Goal: Task Accomplishment & Management: Manage account settings

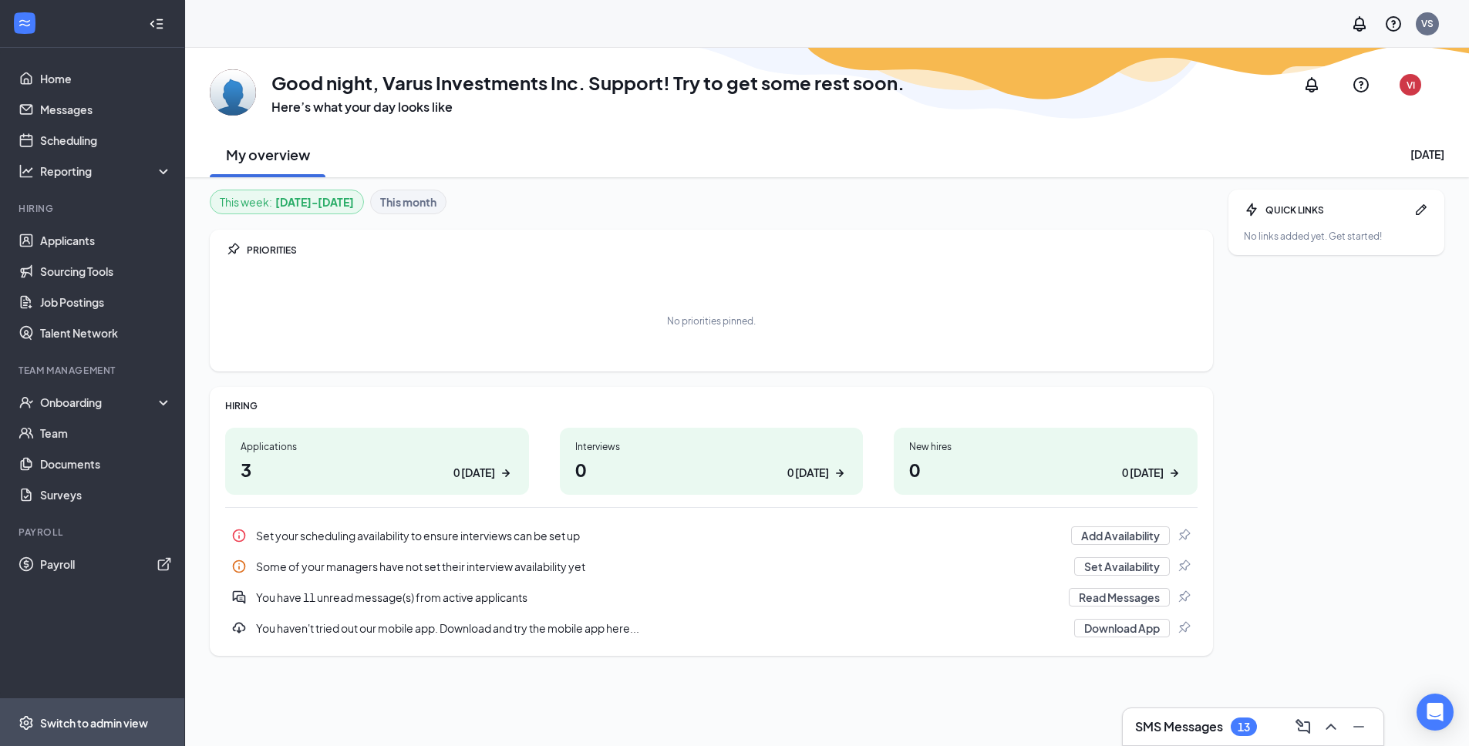
drag, startPoint x: 115, startPoint y: 724, endPoint x: 118, endPoint y: 716, distance: 8.3
click at [115, 724] on div "Switch to admin view" at bounding box center [94, 722] width 108 height 15
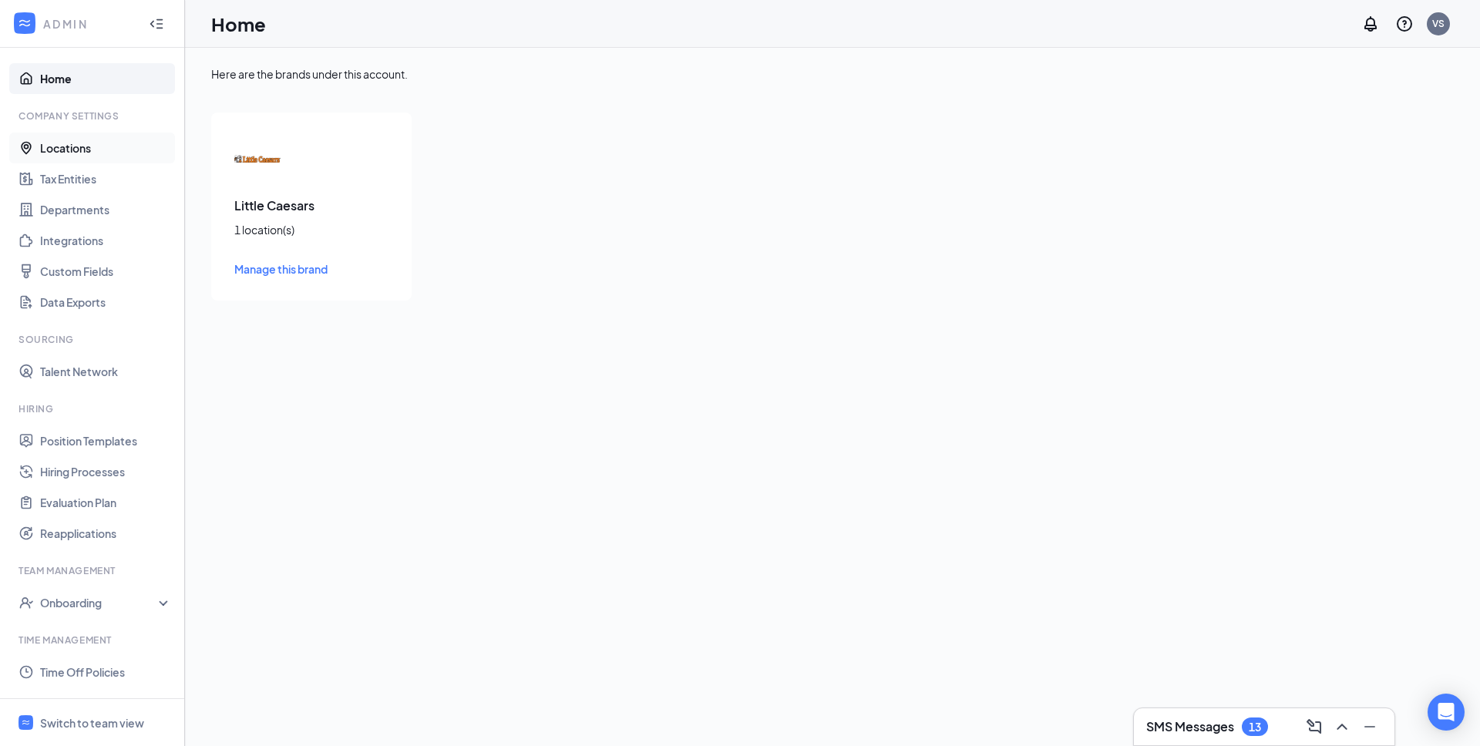
click at [76, 147] on link "Locations" at bounding box center [106, 148] width 132 height 31
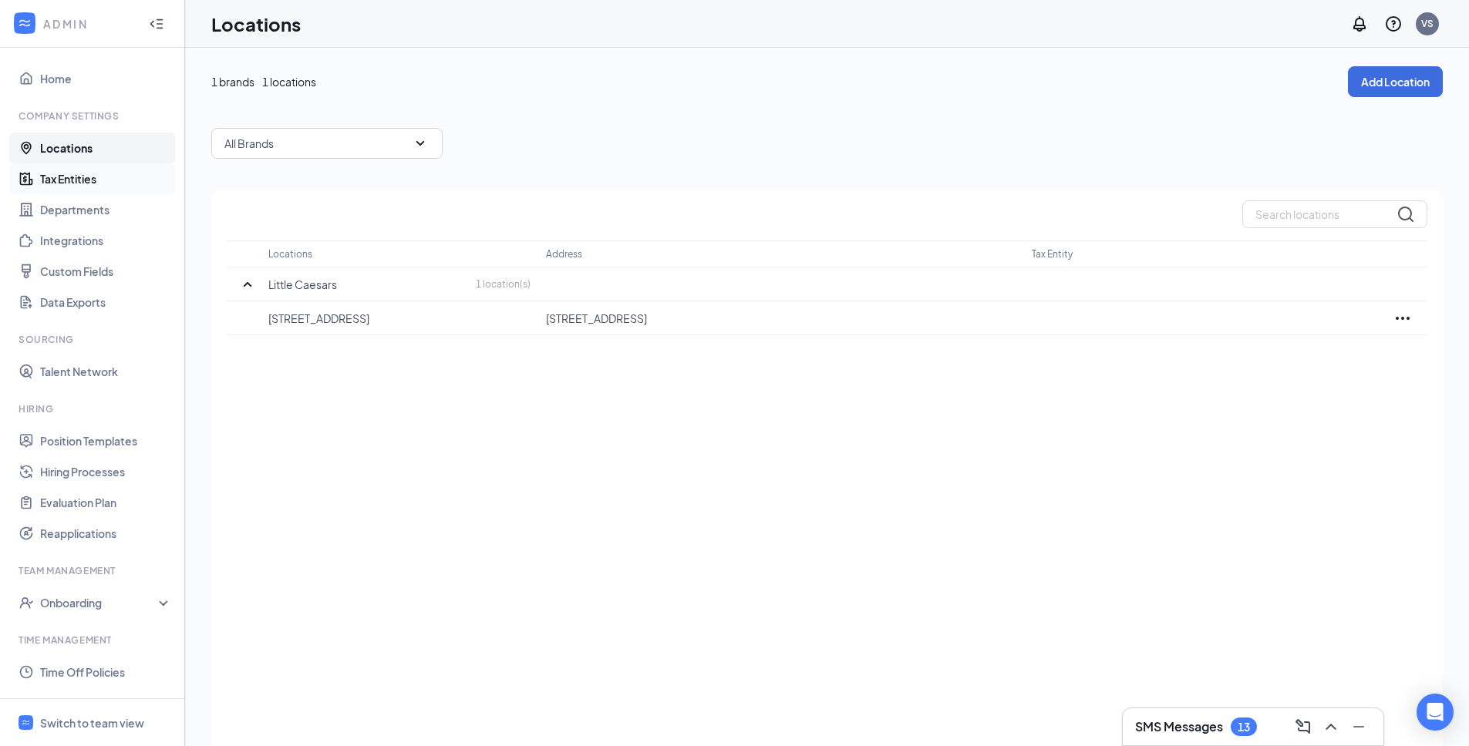
click at [74, 181] on link "Tax Entities" at bounding box center [106, 178] width 132 height 31
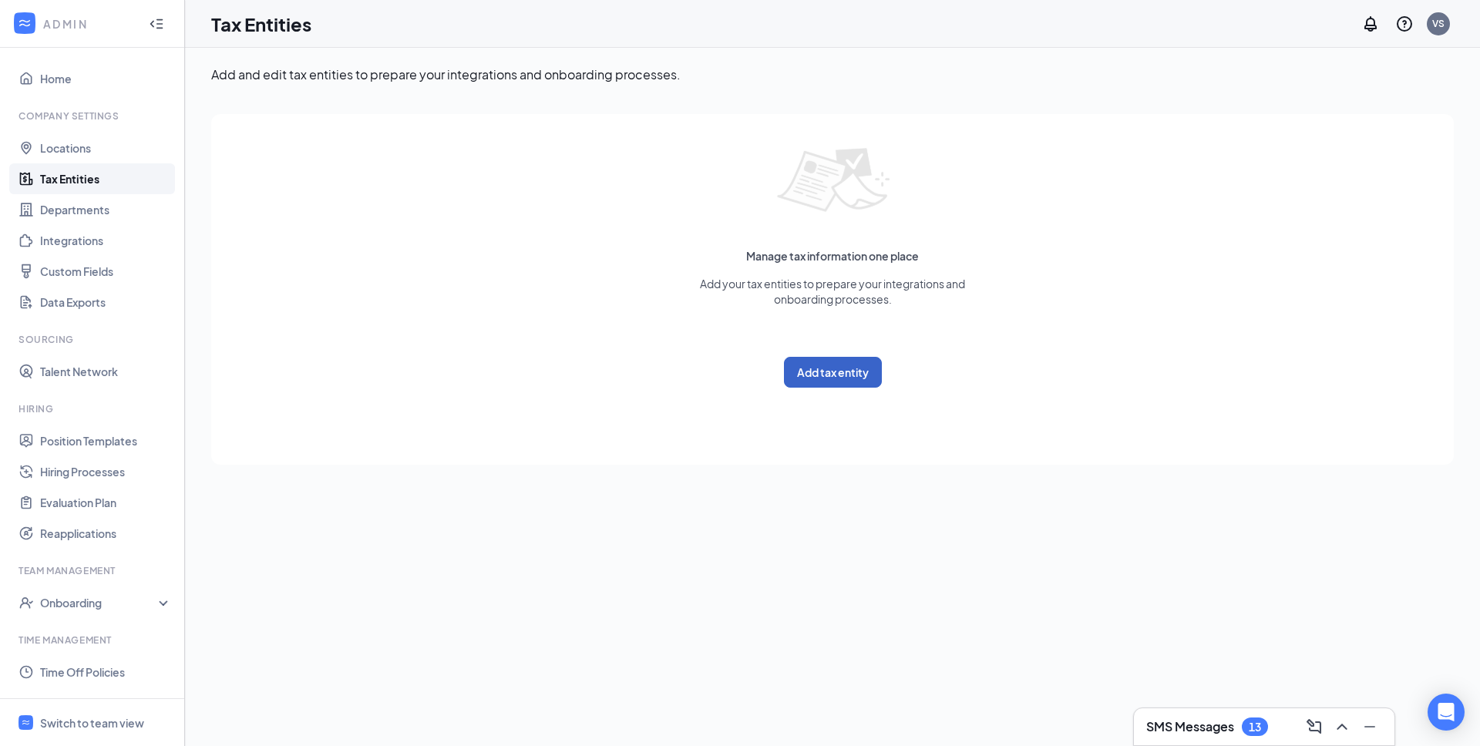
click at [837, 365] on button "Add tax entity" at bounding box center [833, 372] width 98 height 31
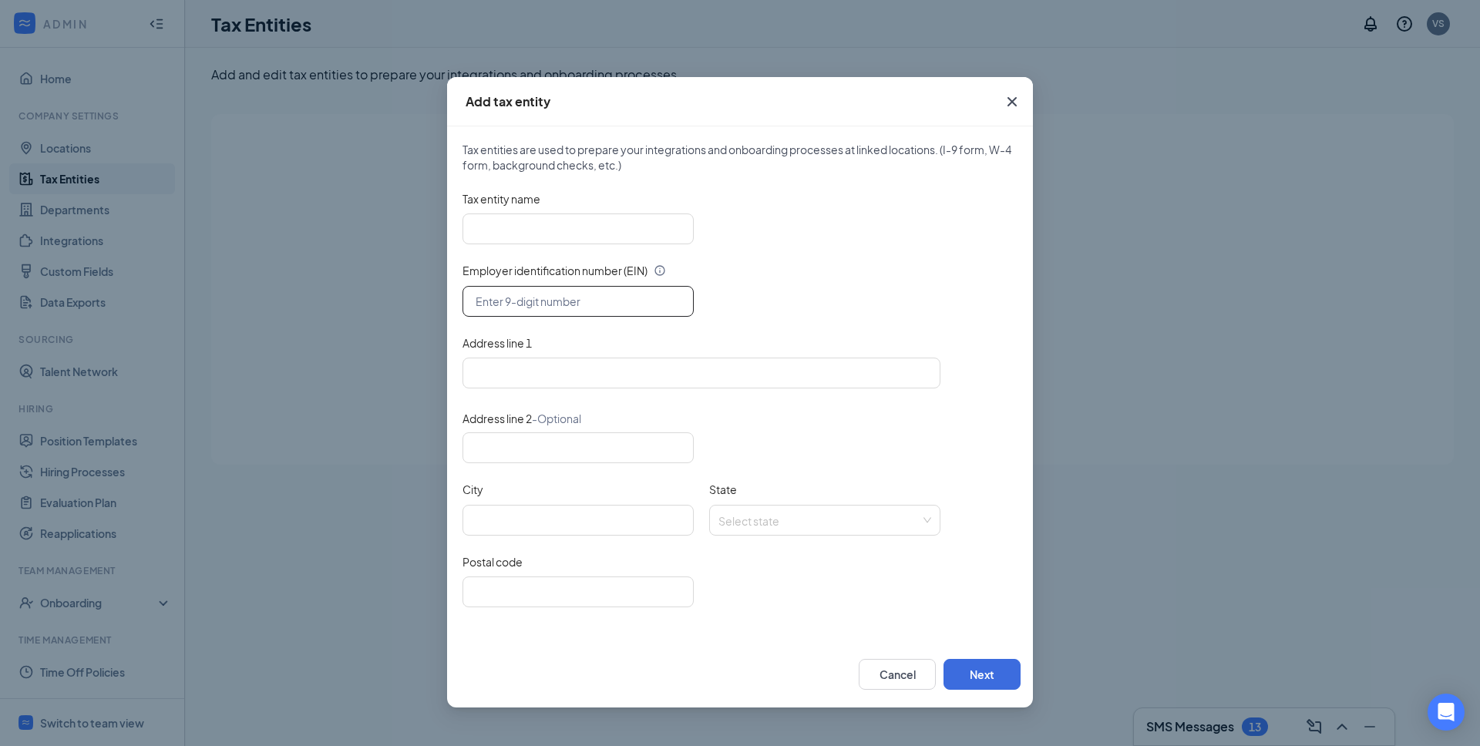
click at [550, 299] on input "text" at bounding box center [578, 301] width 231 height 31
paste input "text"
click at [530, 302] on input "text" at bounding box center [578, 301] width 231 height 31
paste input "text"
click at [540, 242] on input "Tax entity name" at bounding box center [578, 229] width 231 height 31
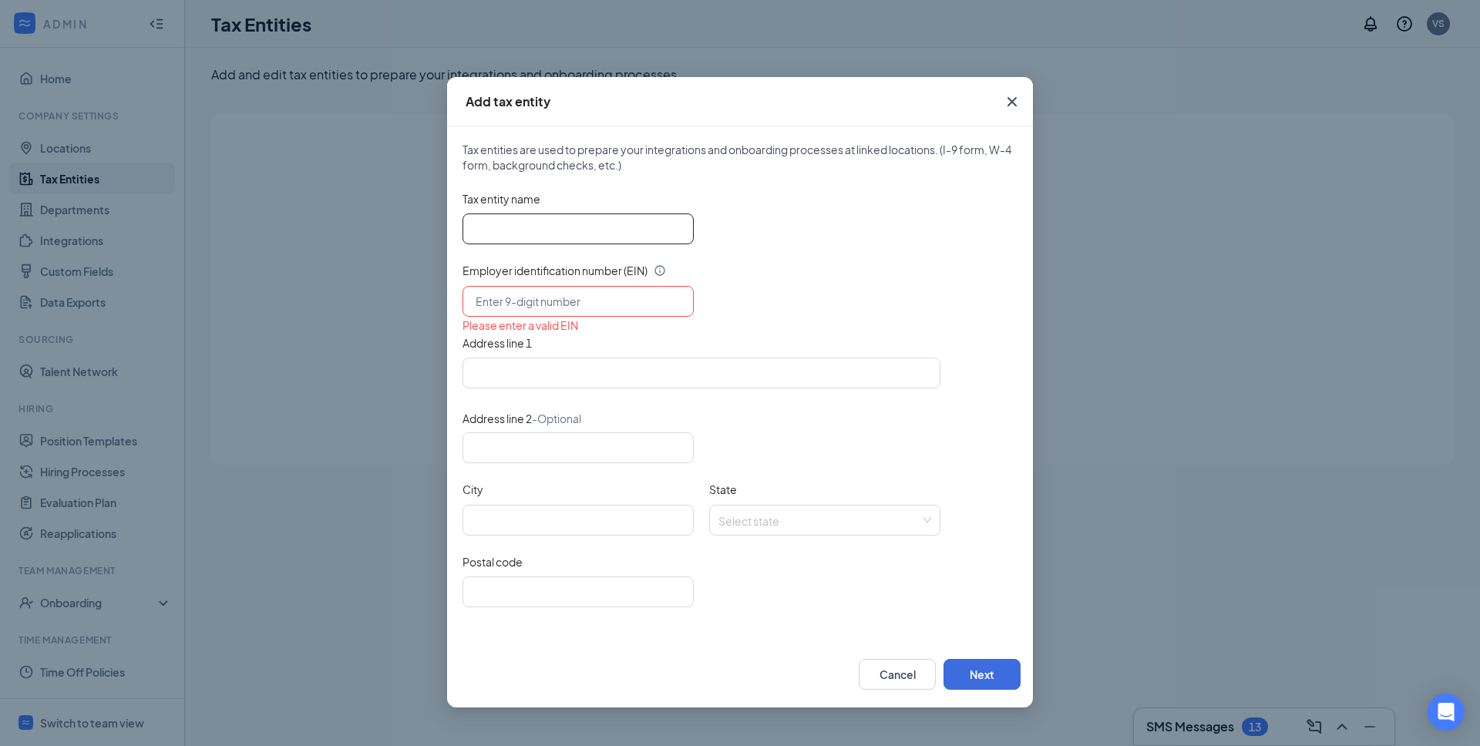
paste input "Varus Investments, Inc."
type input "Varus Investments, Inc."
click at [525, 301] on input "text" at bounding box center [578, 301] width 231 height 31
paste input "39-1411442"
type input "39-1411442"
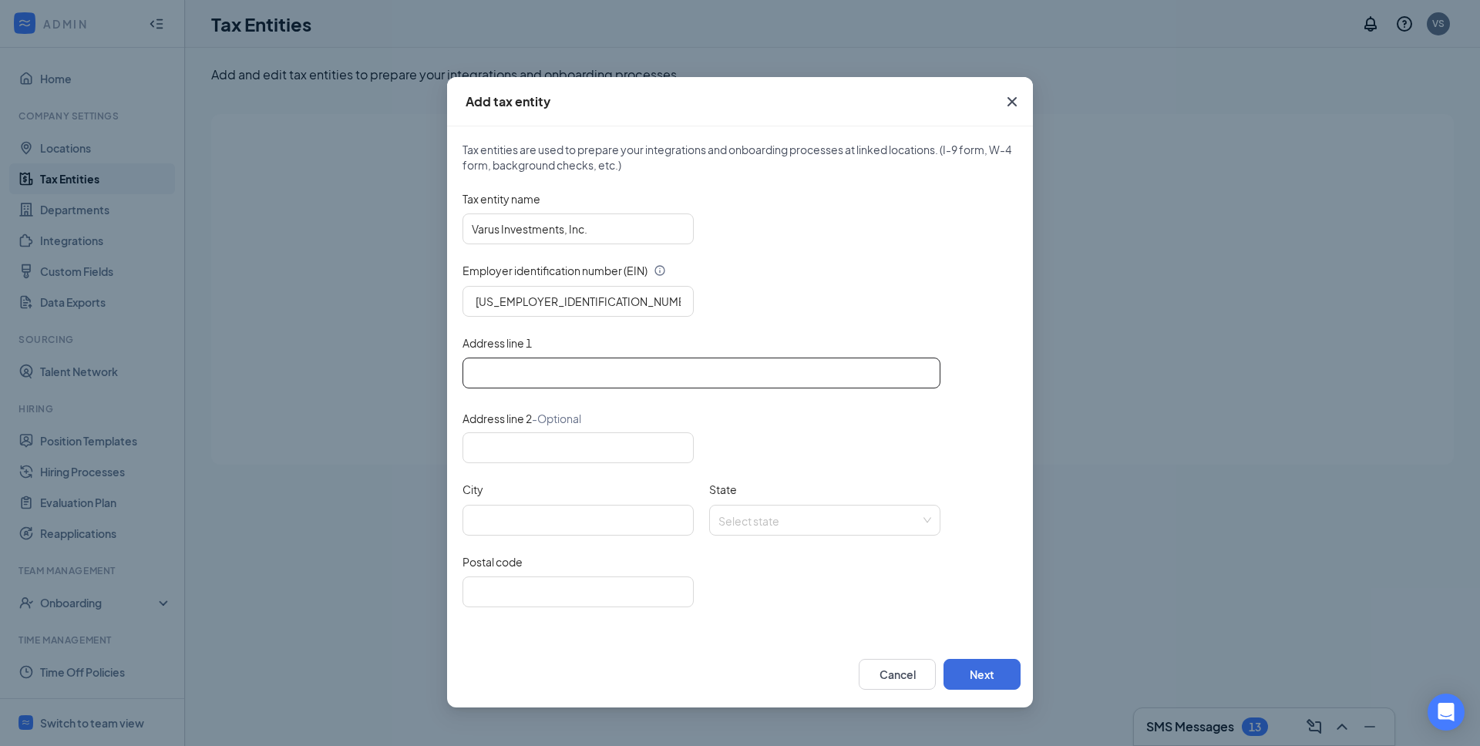
click at [606, 378] on input "Address line 1" at bounding box center [702, 373] width 478 height 31
click at [586, 377] on input "Address line 1" at bounding box center [702, 373] width 478 height 31
paste input "533 South Timmers Lane Appleton, WI 54914"
click at [682, 380] on input "533 South Timmers Lane Appleton, WI 54914" at bounding box center [702, 373] width 478 height 31
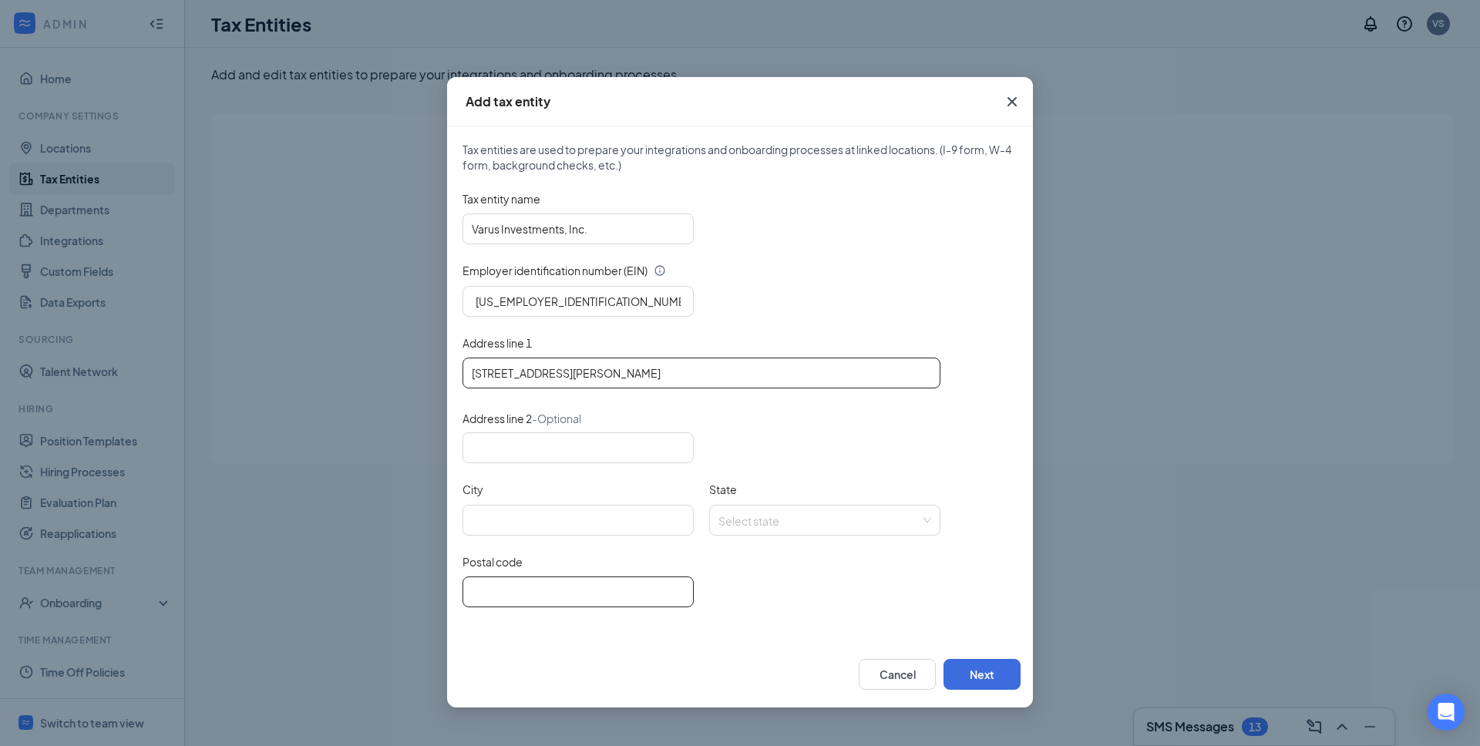
type input "533 South Timmers Lane Appleton, WI"
click at [579, 589] on input "Postal code" at bounding box center [578, 592] width 231 height 31
paste input "54914"
type input "54914"
click at [619, 376] on input "533 South Timmers Lane Appleton, WI" at bounding box center [702, 373] width 478 height 31
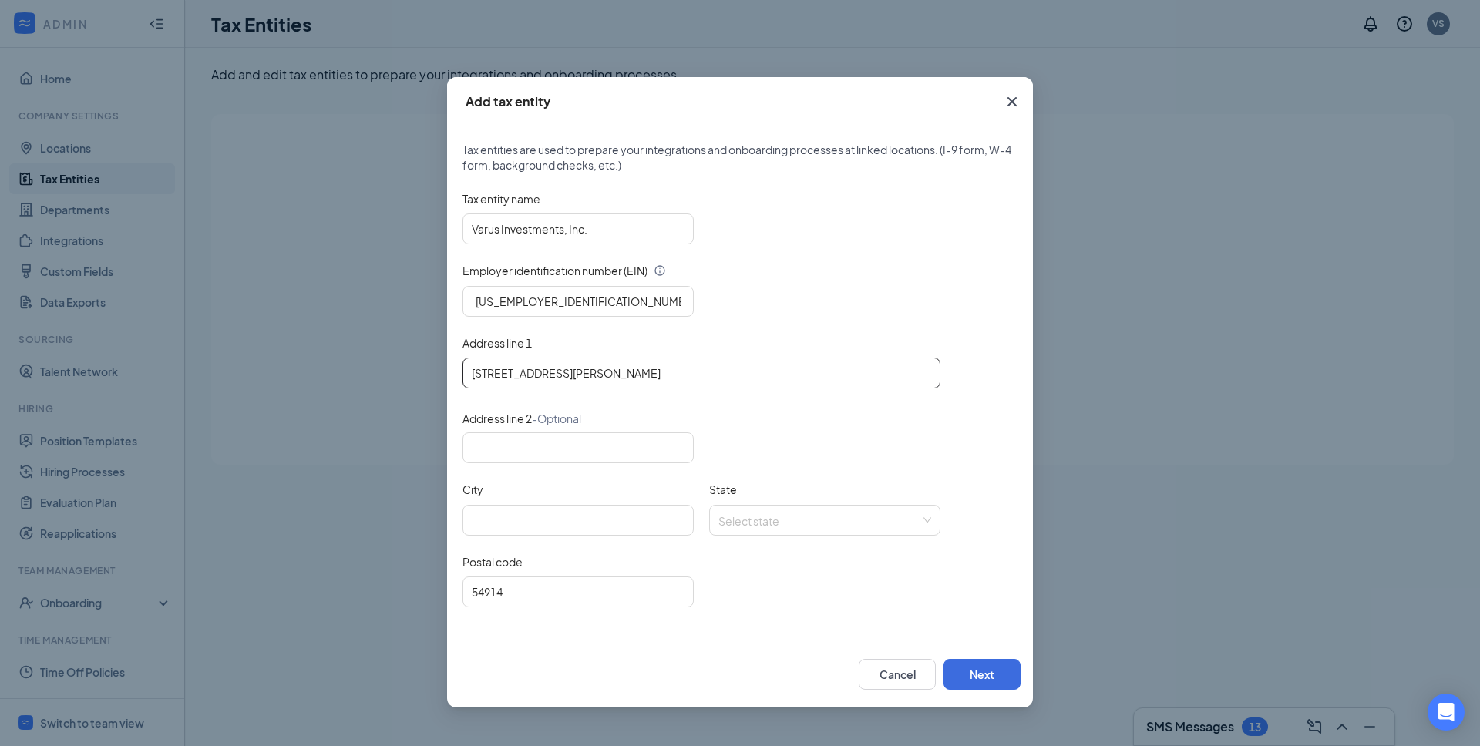
click at [619, 376] on input "533 South Timmers Lane Appleton, WI" at bounding box center [702, 373] width 478 height 31
click at [499, 527] on input "City" at bounding box center [578, 520] width 231 height 31
paste input "Appleton"
type input "Appleton"
click at [756, 520] on input "State" at bounding box center [820, 517] width 202 height 23
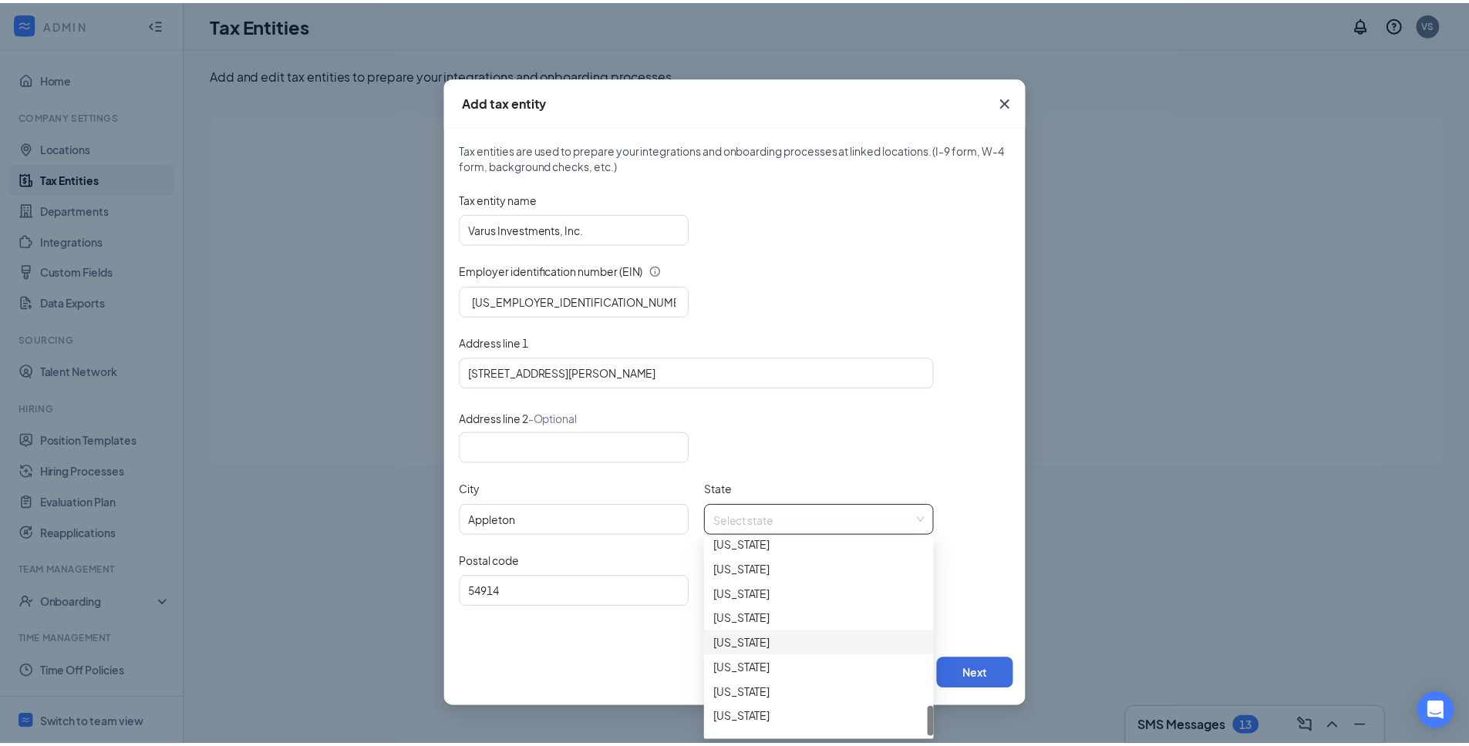
scroll to position [1086, 0]
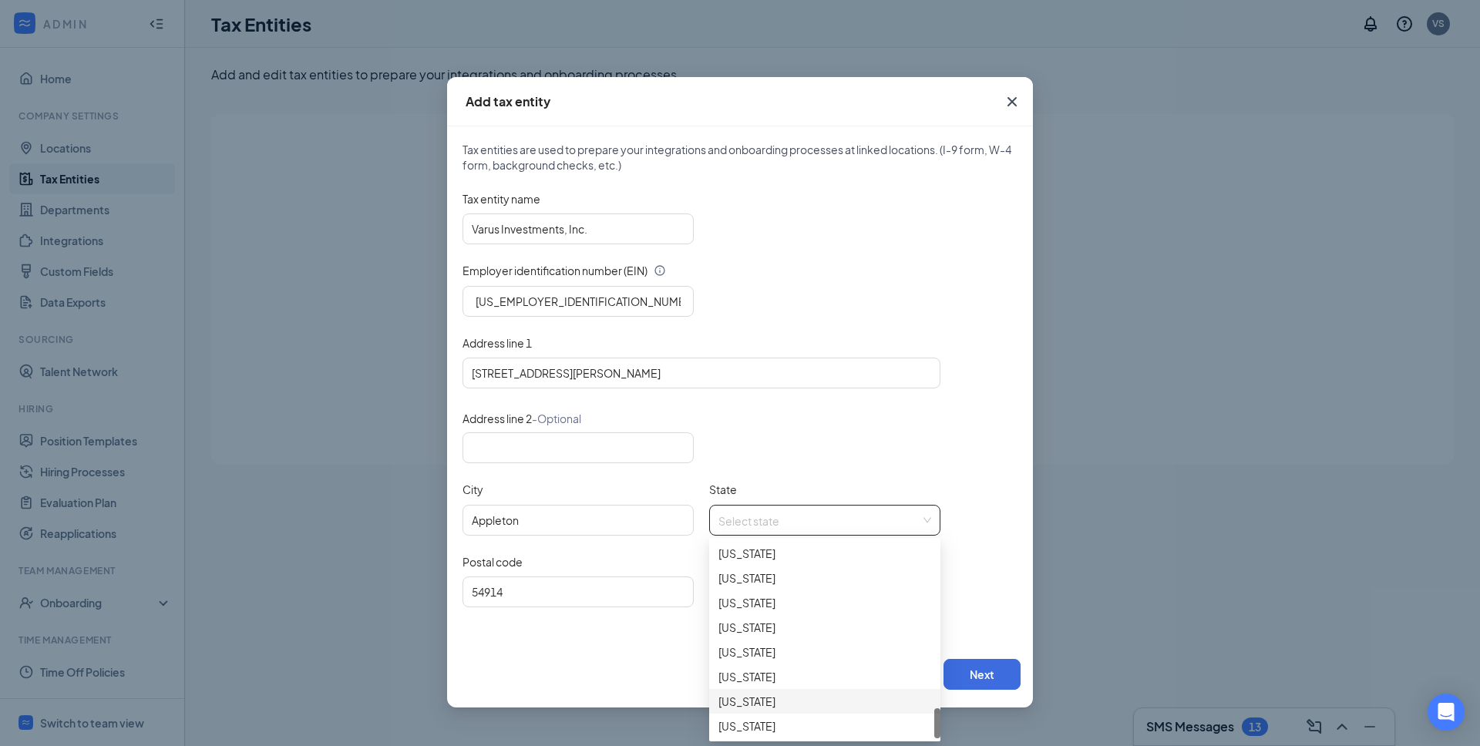
click at [762, 699] on div "Wisconsin" at bounding box center [825, 701] width 213 height 17
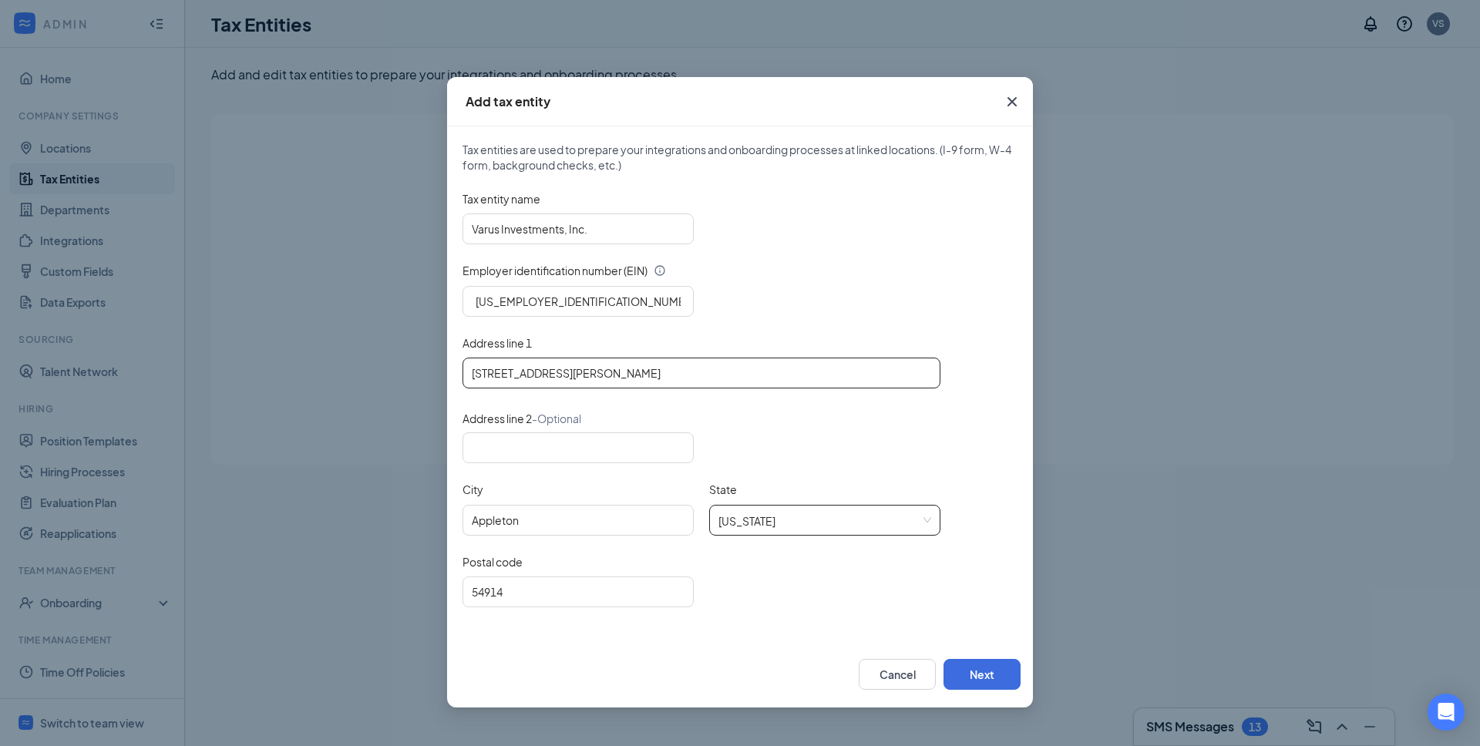
click at [606, 372] on input "533 South Timmers Lane Appleton, WI" at bounding box center [702, 373] width 478 height 31
drag, startPoint x: 611, startPoint y: 375, endPoint x: 694, endPoint y: 375, distance: 83.3
click at [694, 375] on input "533 South Timmers Lane Appleton, WI" at bounding box center [702, 373] width 478 height 31
type input "533 South Timmers Lane"
click at [971, 672] on button "Next" at bounding box center [982, 674] width 77 height 31
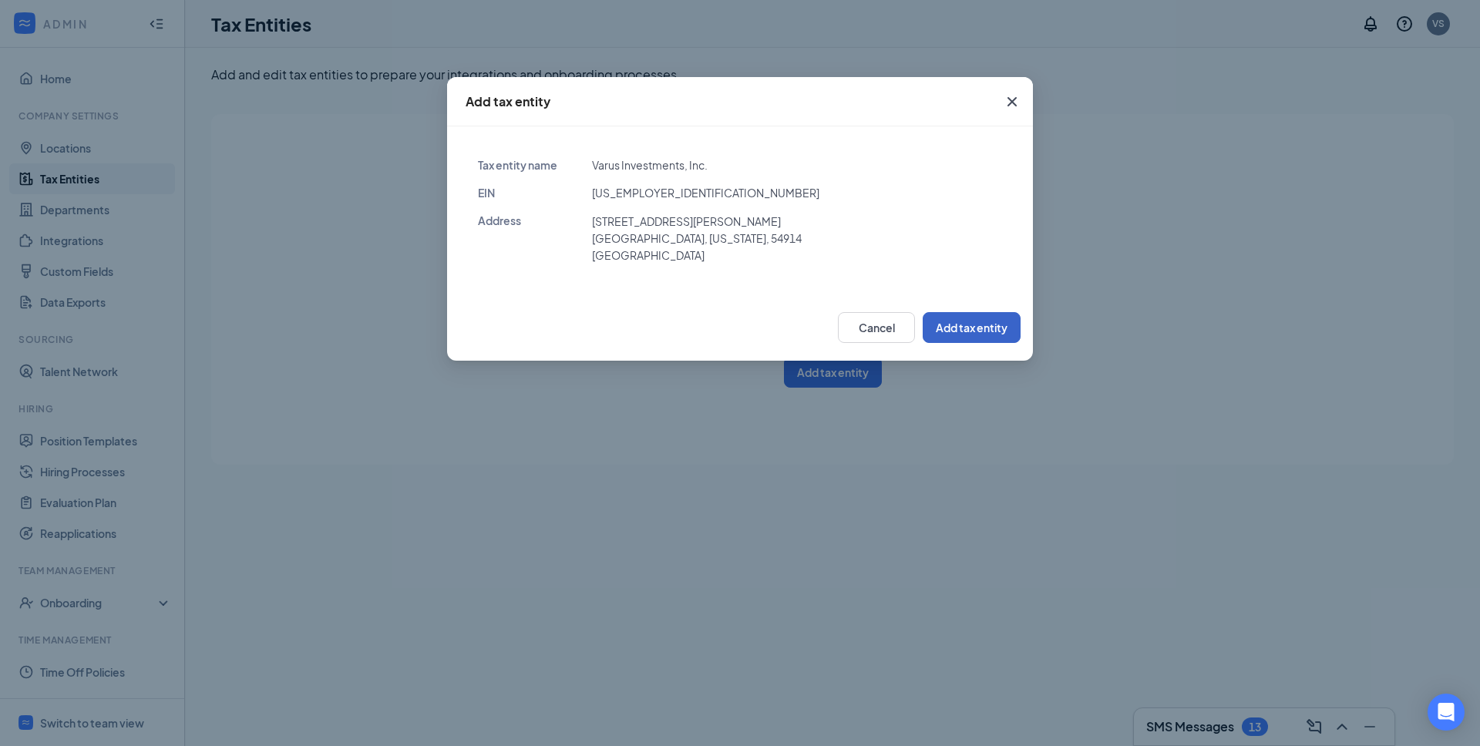
click at [958, 327] on button "Add tax entity" at bounding box center [972, 327] width 98 height 31
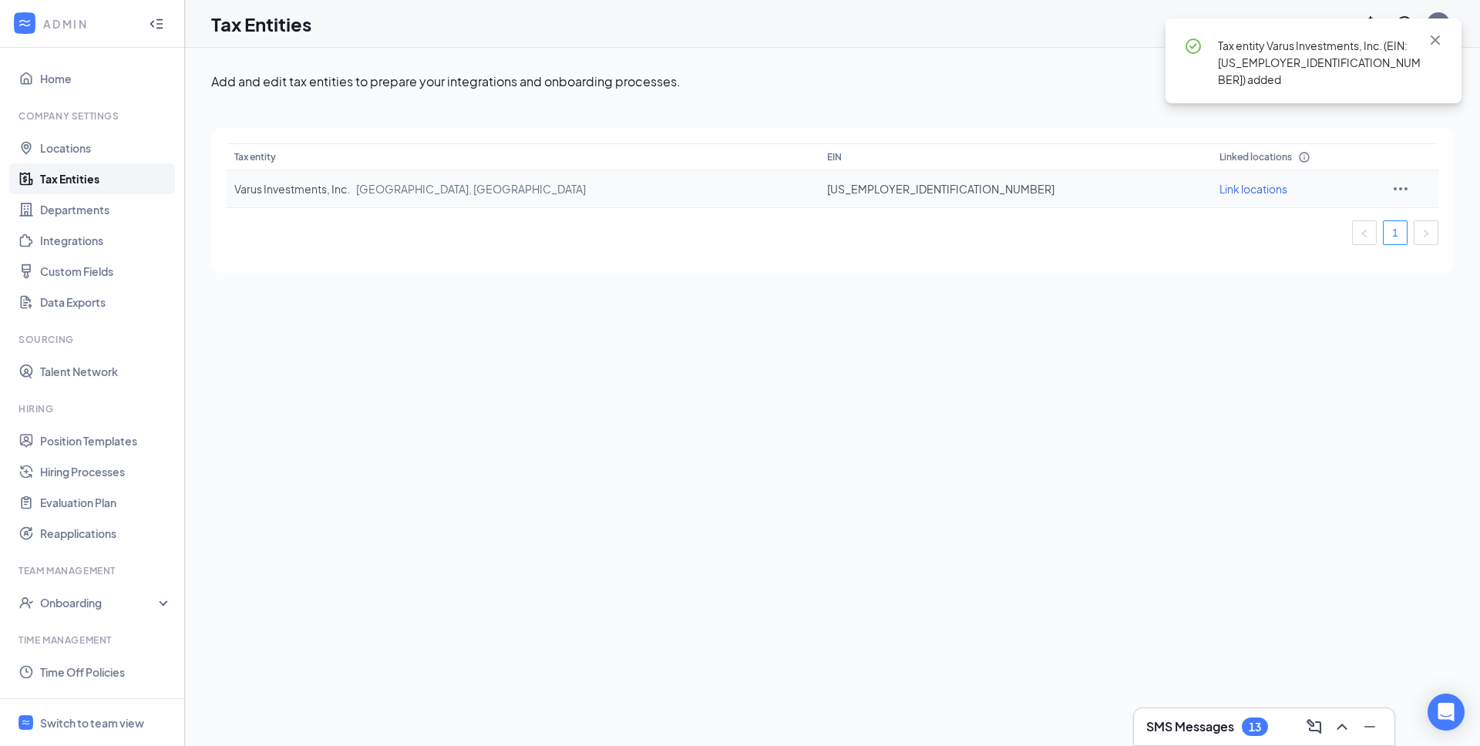
click at [1220, 182] on span "Link locations" at bounding box center [1254, 189] width 68 height 14
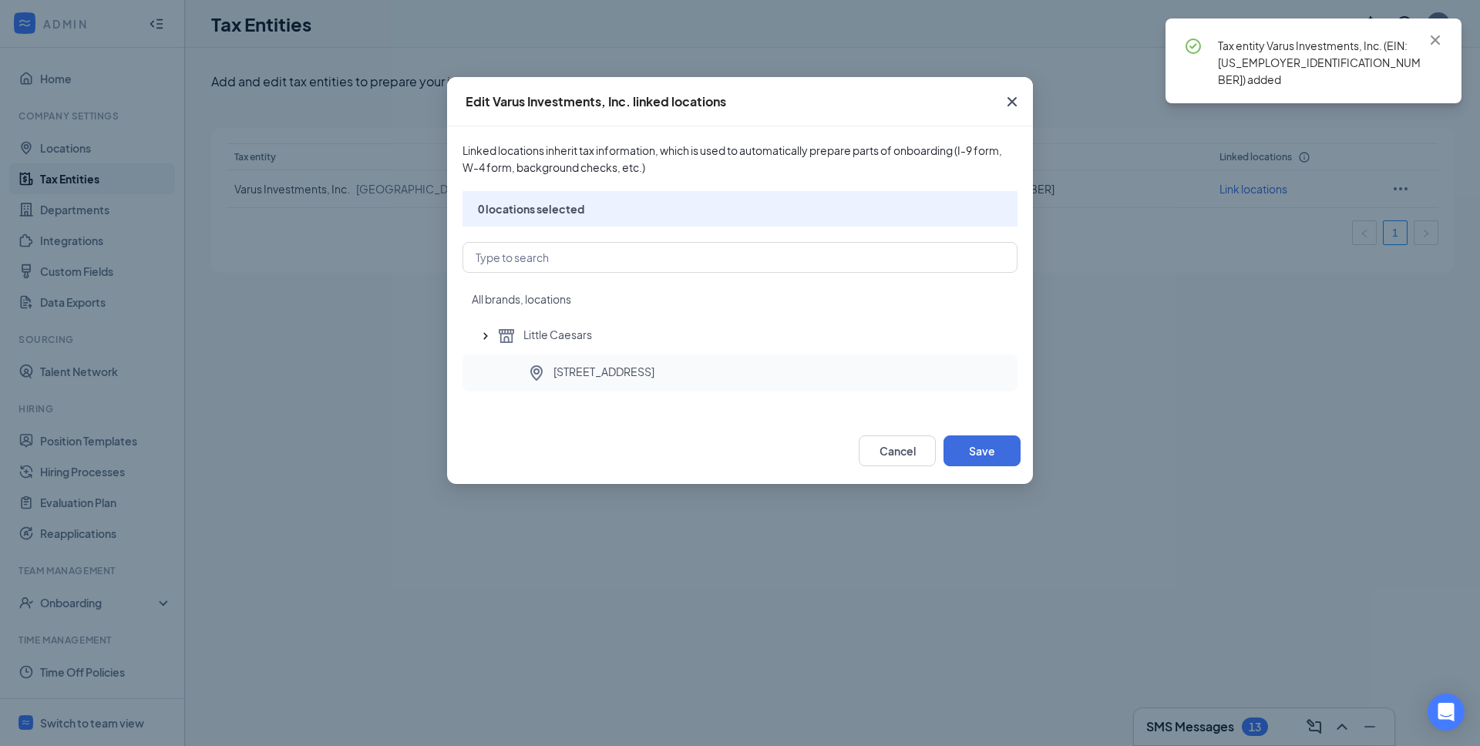
click at [621, 375] on span "317 E. Calumet, Appleton" at bounding box center [604, 373] width 101 height 19
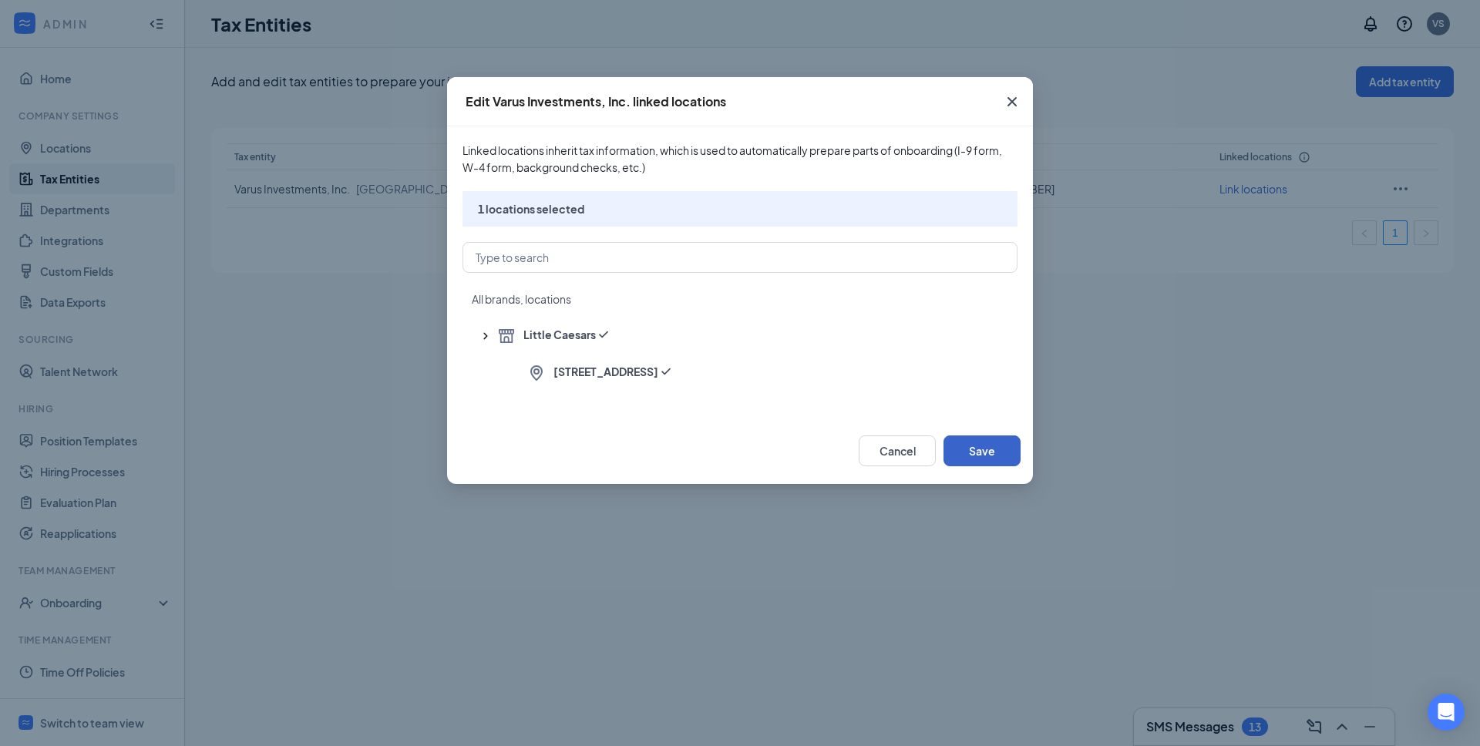
click at [982, 453] on button "Save" at bounding box center [982, 451] width 77 height 31
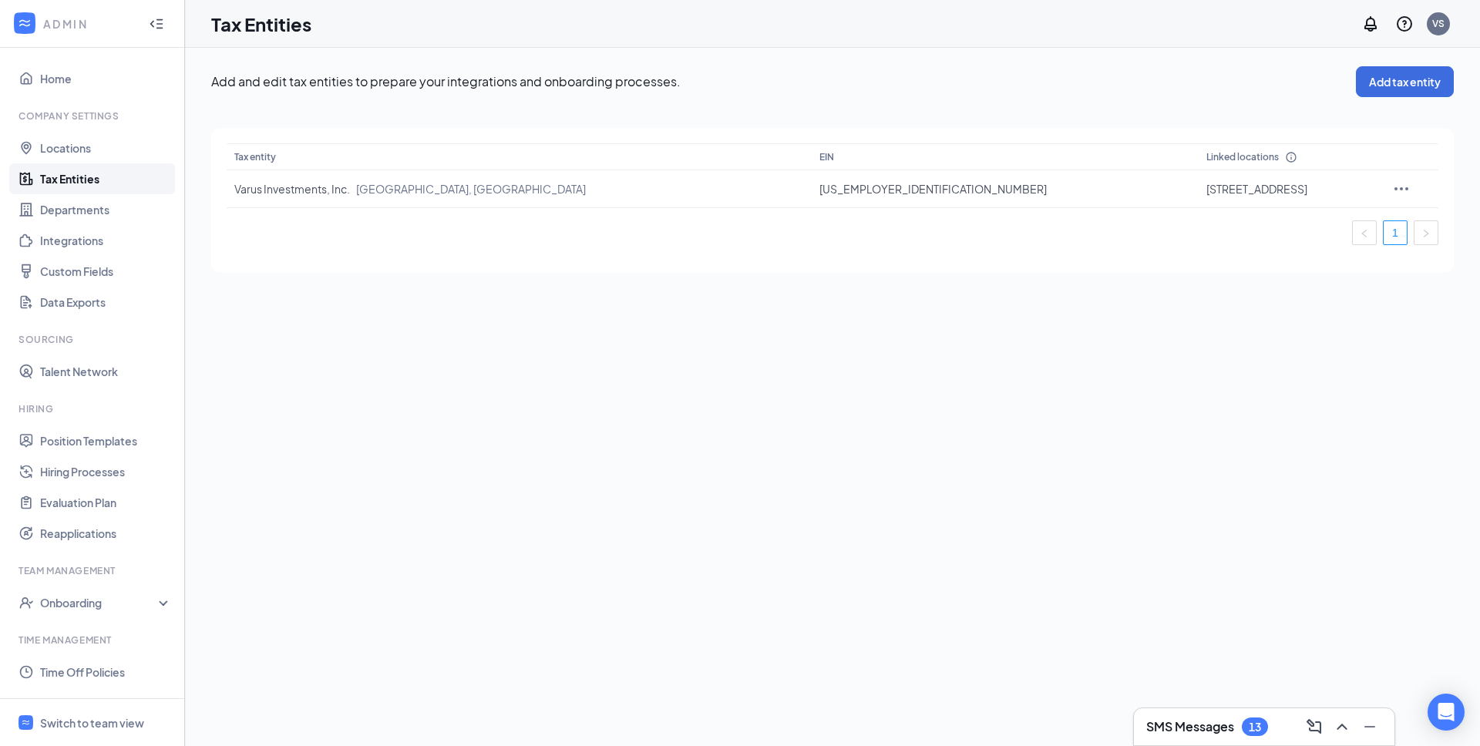
click at [821, 500] on div "Add and edit tax entities to prepare your integrations and onboarding processes…" at bounding box center [832, 397] width 1295 height 699
click at [93, 145] on link "Locations" at bounding box center [106, 148] width 132 height 31
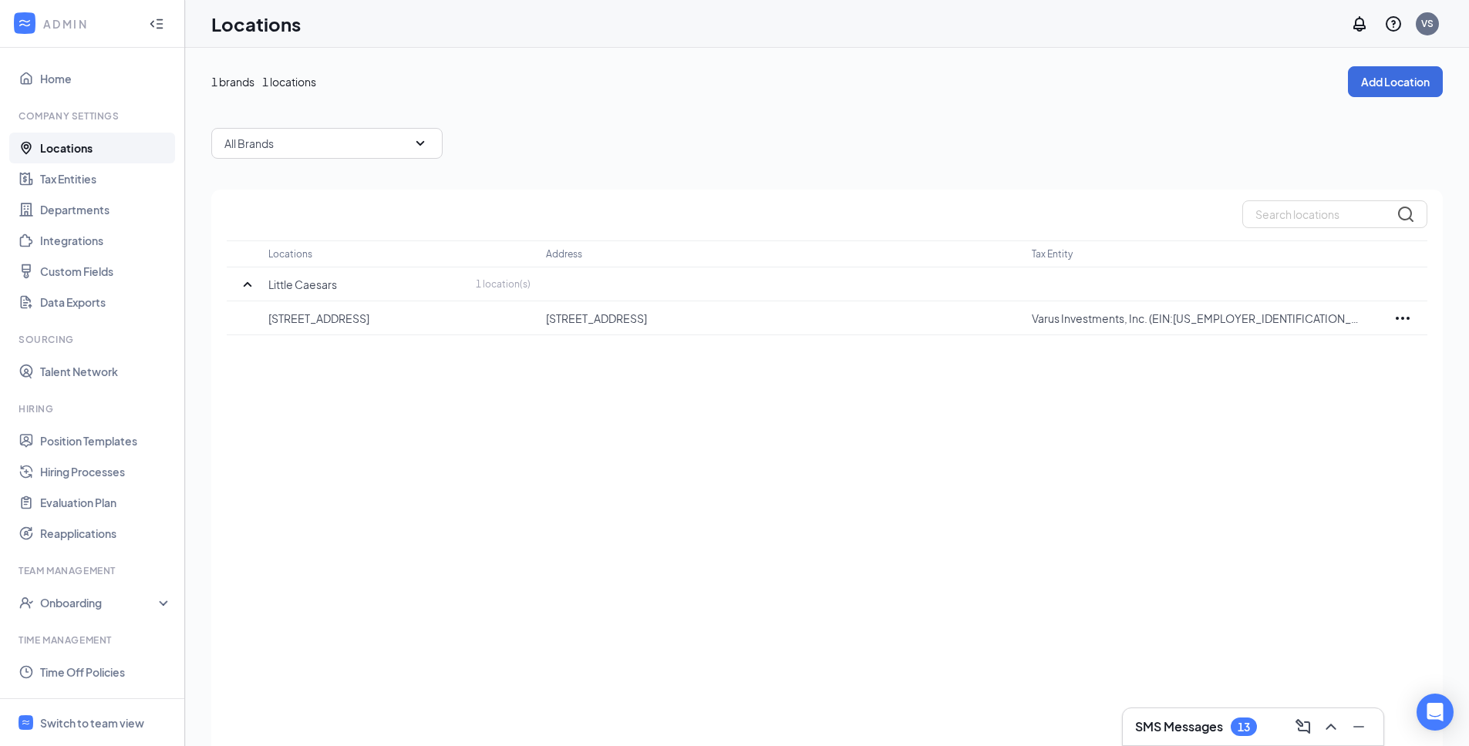
click at [800, 355] on div "Locations Address Tax Entity Little Caesars 1 location(s) 317 E. Calumet, Apple…" at bounding box center [826, 490] width 1231 height 600
drag, startPoint x: 691, startPoint y: 392, endPoint x: 1014, endPoint y: 283, distance: 341.1
click at [692, 392] on div "Locations Address Tax Entity Little Caesars 1 location(s) 317 E. Calumet, Apple…" at bounding box center [826, 490] width 1231 height 600
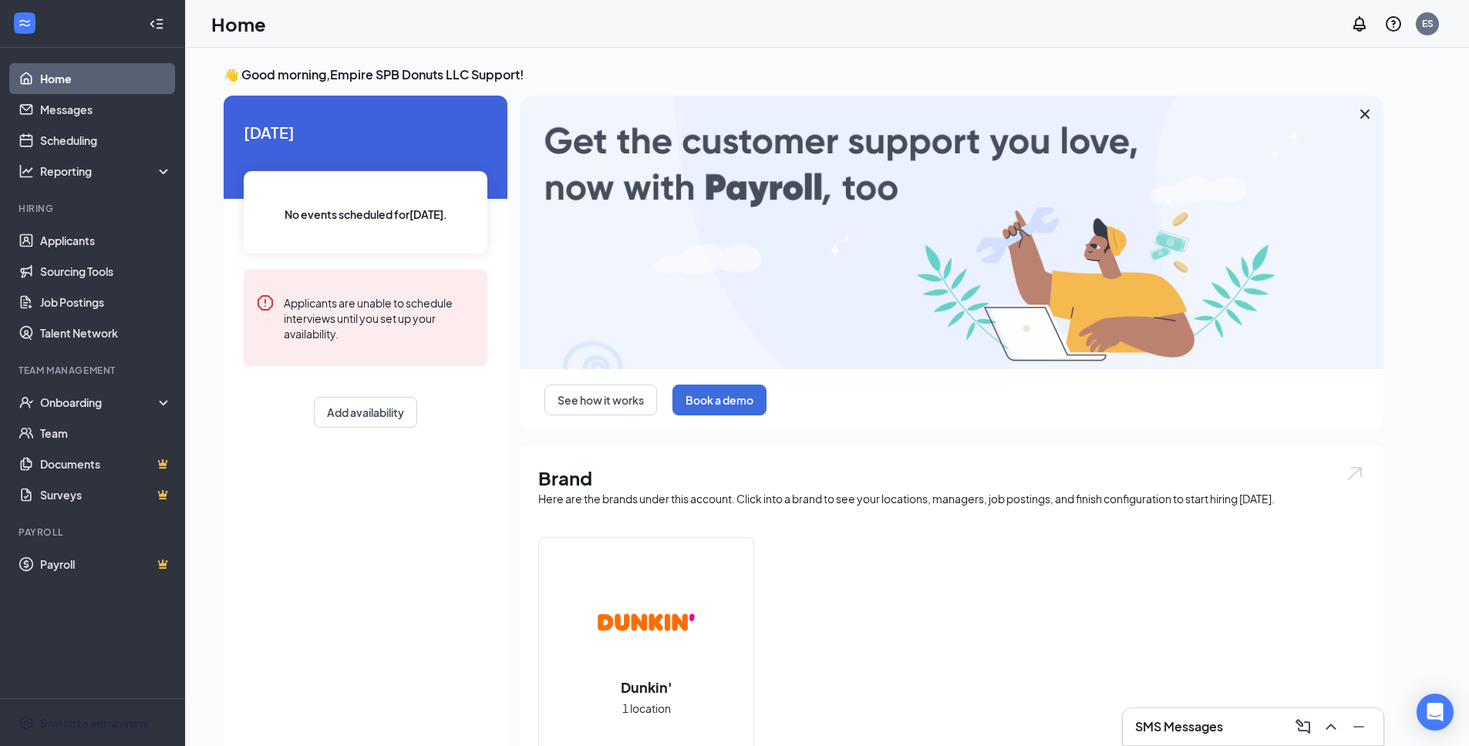
drag, startPoint x: 102, startPoint y: 726, endPoint x: 242, endPoint y: 662, distance: 154.2
click at [103, 726] on div "Switch to admin view" at bounding box center [94, 722] width 108 height 15
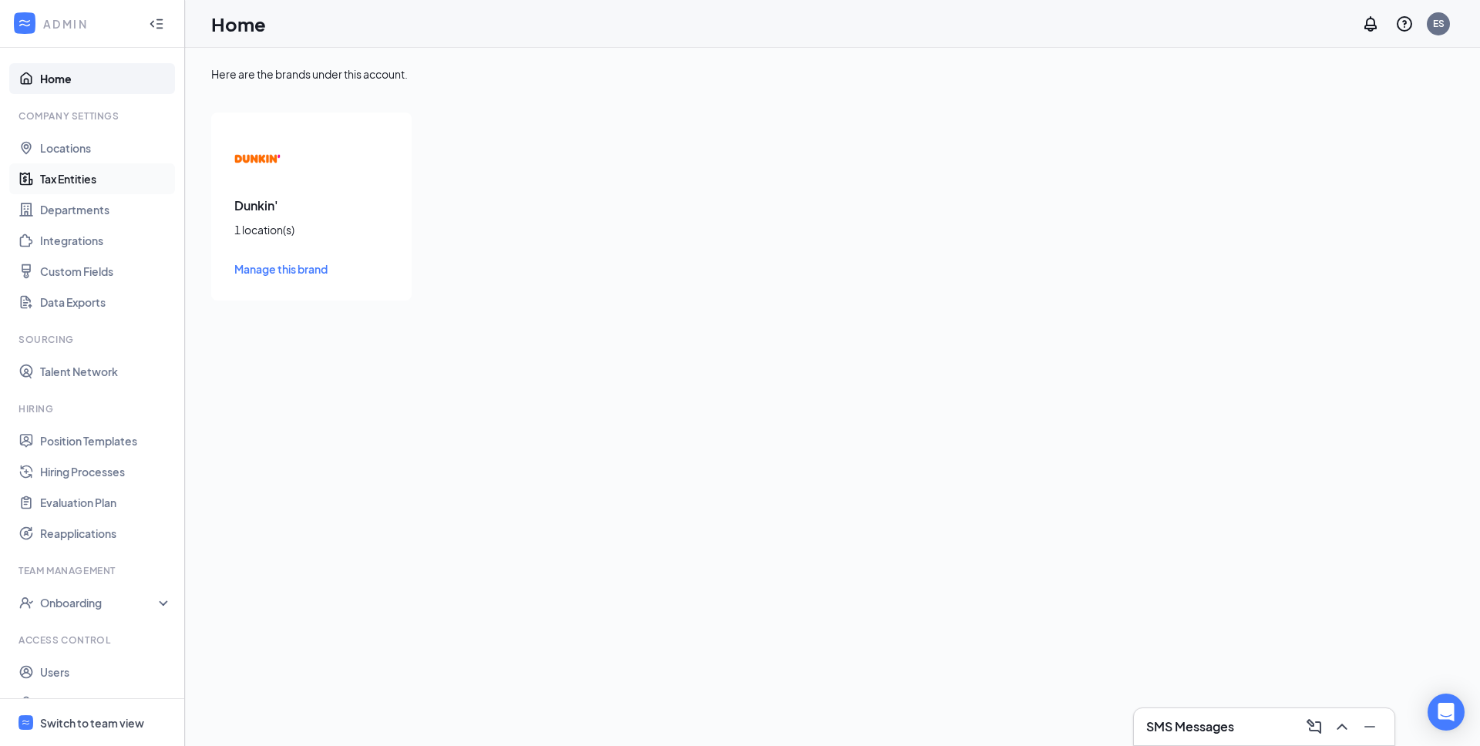
click at [72, 185] on link "Tax Entities" at bounding box center [106, 178] width 132 height 31
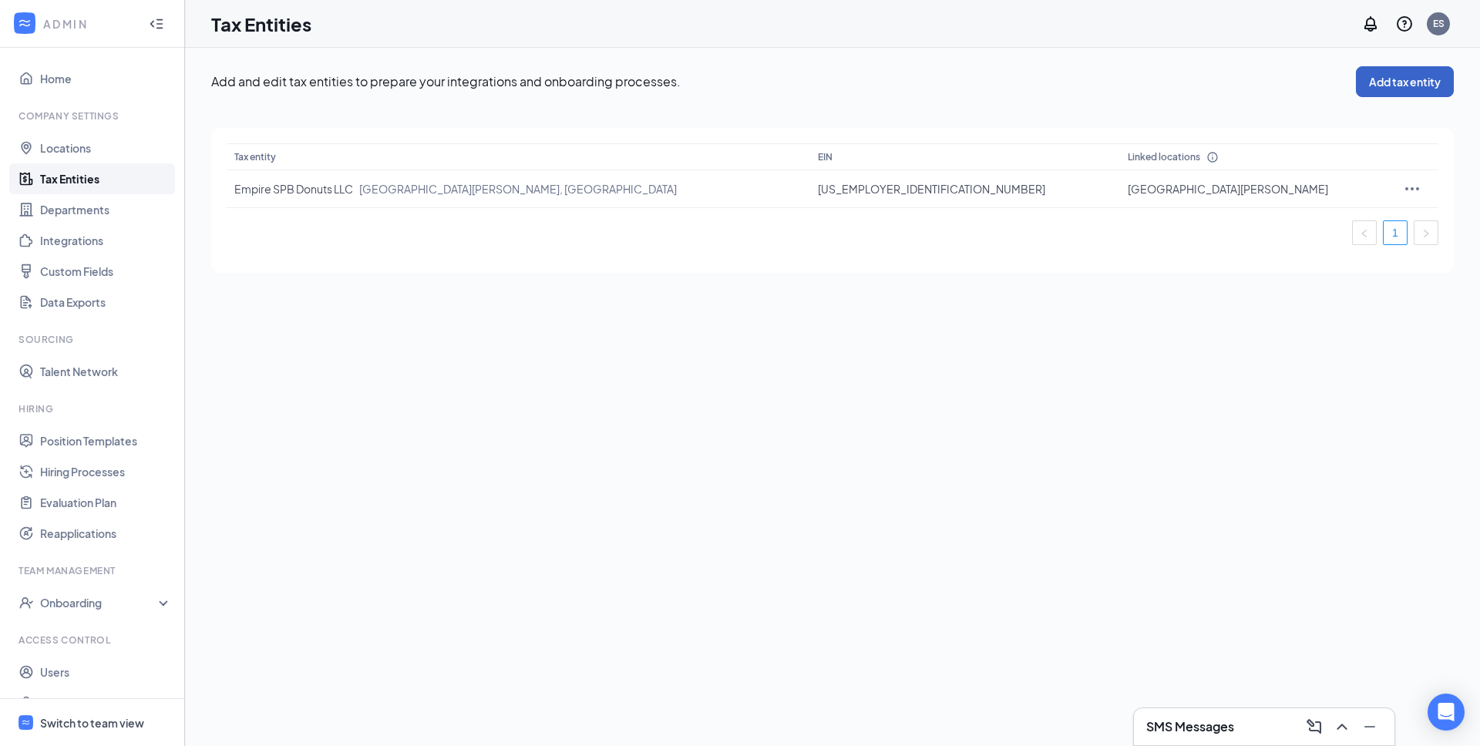
click at [1409, 81] on button "Add tax entity" at bounding box center [1405, 81] width 98 height 31
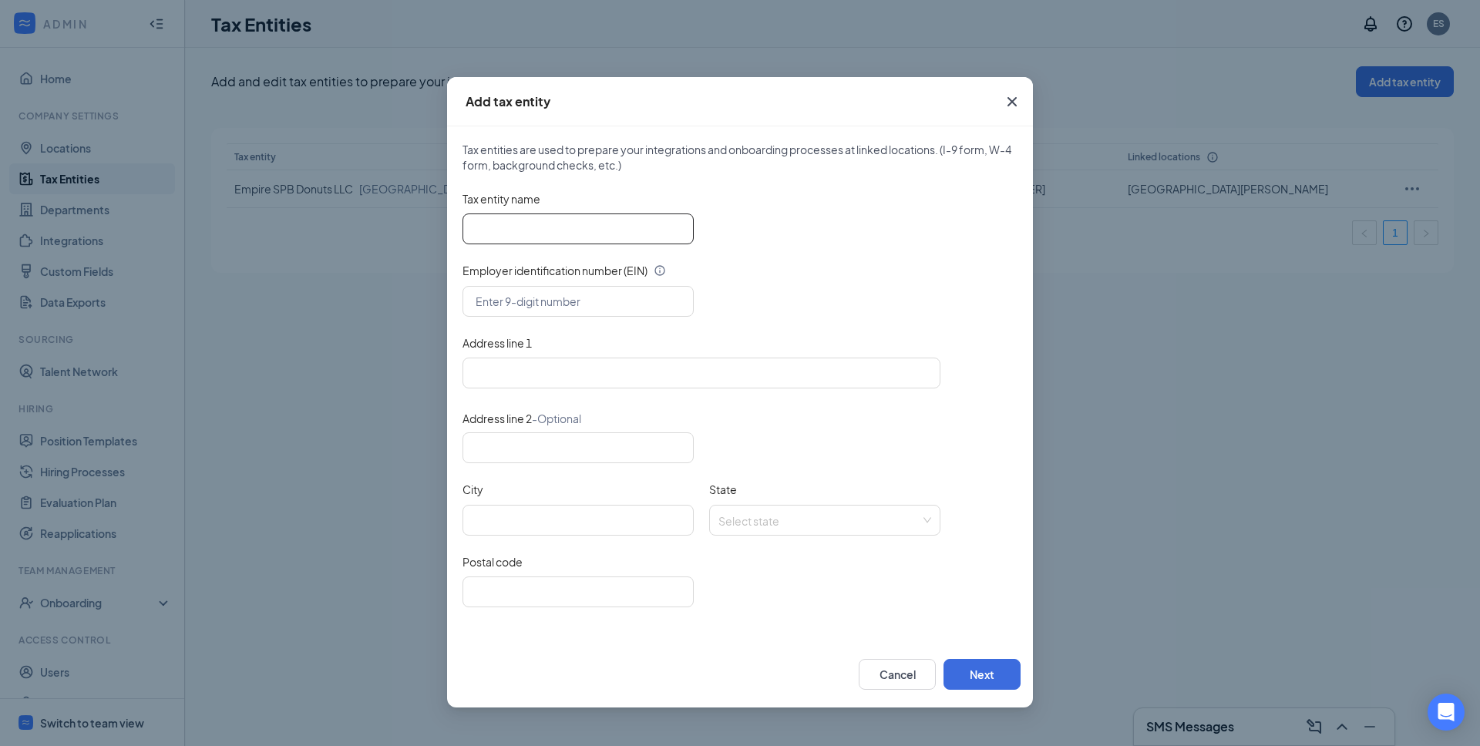
click at [570, 227] on input "Tax entity name" at bounding box center [578, 229] width 231 height 31
type input "SAI Empire East Bay Donuts LLC"
click at [495, 301] on input "text" at bounding box center [578, 301] width 231 height 31
paste input "39-2562599"
type input "39-2562599"
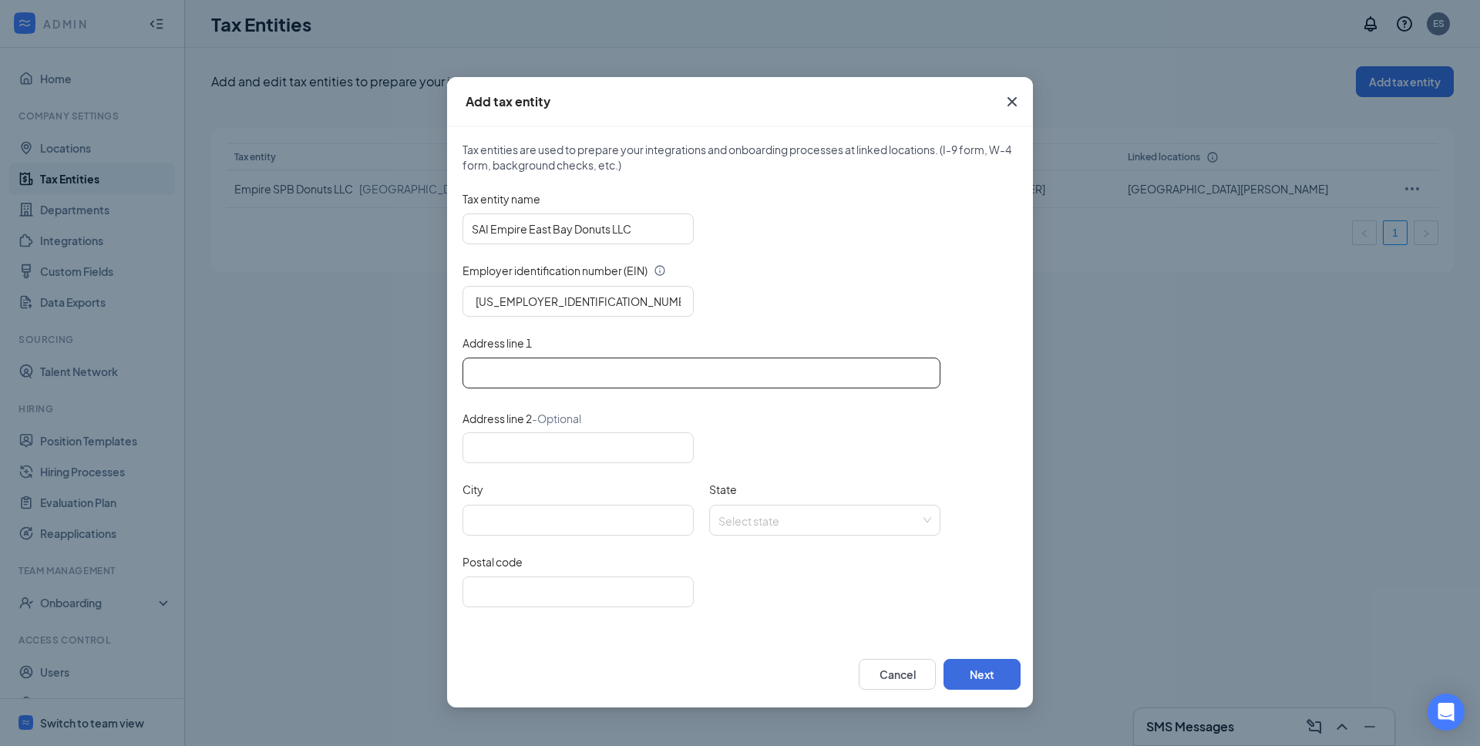
click at [563, 372] on input "Address line 1" at bounding box center [702, 373] width 478 height 31
paste input "816 East Front Street ,Traverse city,mi-49686"
click at [634, 373] on input "816 East Front Street ,Traverse city,mi-49686" at bounding box center [702, 373] width 478 height 31
click at [688, 375] on input "816 East Front Street ,Traverse City,mi-49686" at bounding box center [702, 373] width 478 height 31
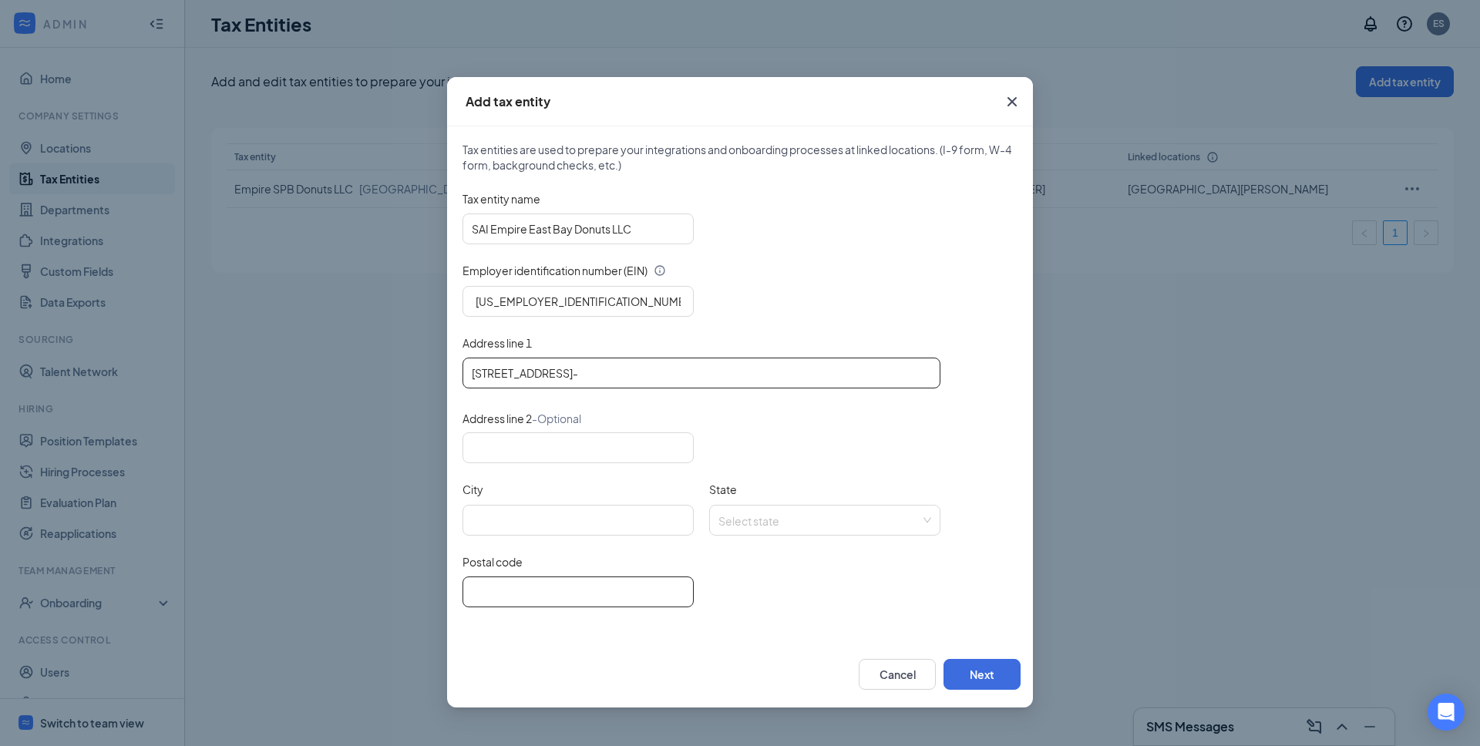
type input "816 East Front Street ,Traverse City,mi-"
click at [570, 580] on input "Postal code" at bounding box center [578, 592] width 231 height 31
paste input "49686"
type input "49686"
drag, startPoint x: 656, startPoint y: 378, endPoint x: 695, endPoint y: 378, distance: 38.6
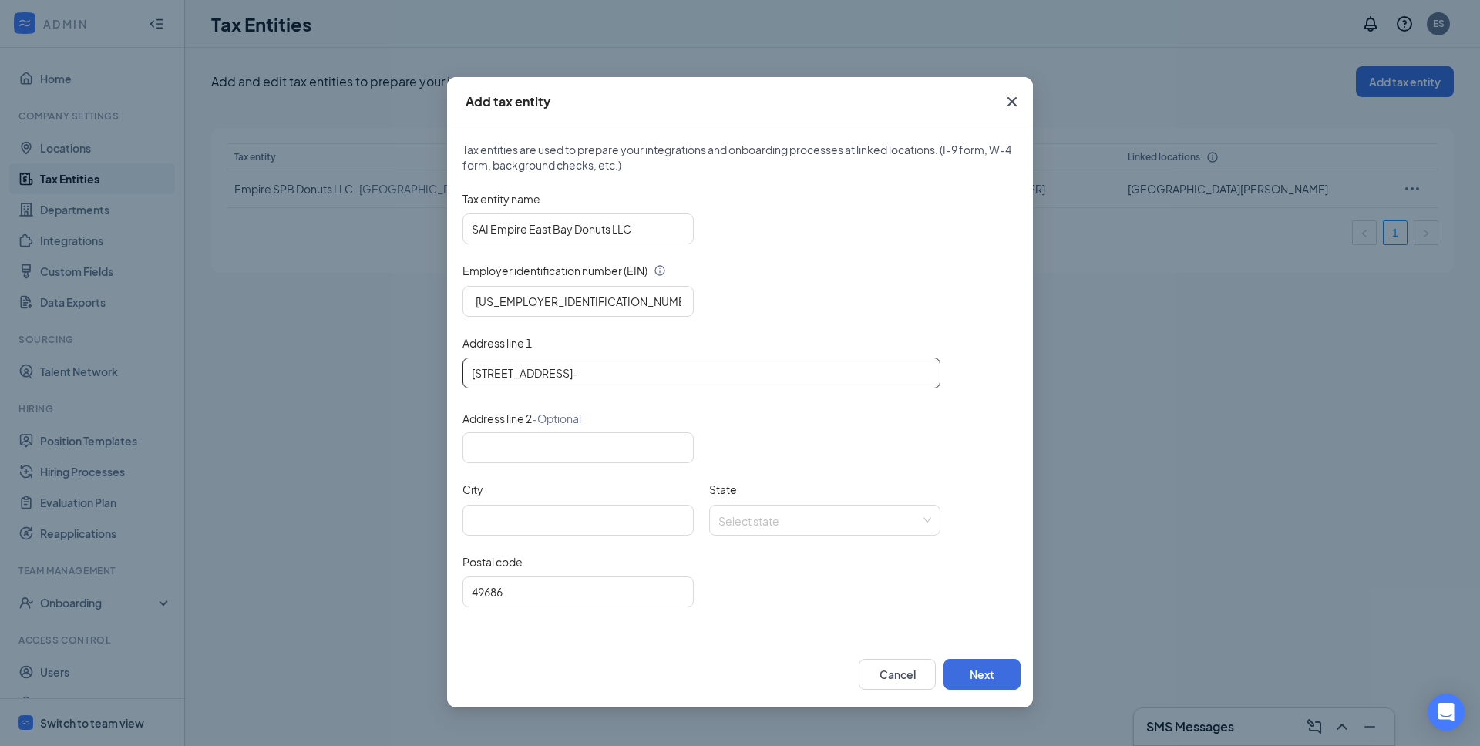
click at [695, 378] on input "816 East Front Street ,Traverse City,mi-" at bounding box center [702, 373] width 478 height 31
drag, startPoint x: 584, startPoint y: 375, endPoint x: 713, endPoint y: 386, distance: 130.0
click at [713, 386] on input "816 East Front Street ,Traverse City" at bounding box center [702, 373] width 478 height 31
type input "816 East Front Street ,"
click at [544, 517] on input "City" at bounding box center [578, 520] width 231 height 31
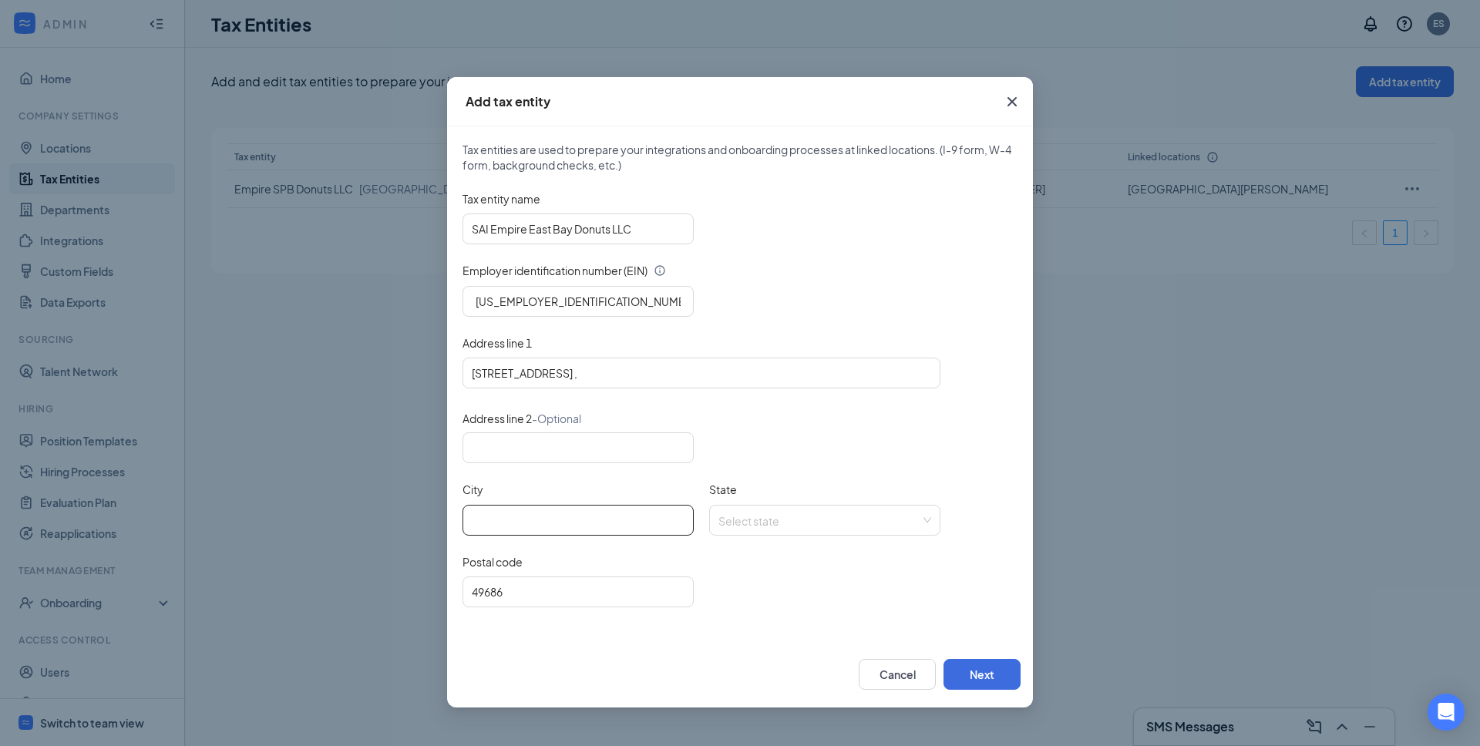
paste input "[GEOGRAPHIC_DATA]"
type input "[GEOGRAPHIC_DATA]"
click at [782, 521] on input "State" at bounding box center [820, 517] width 202 height 23
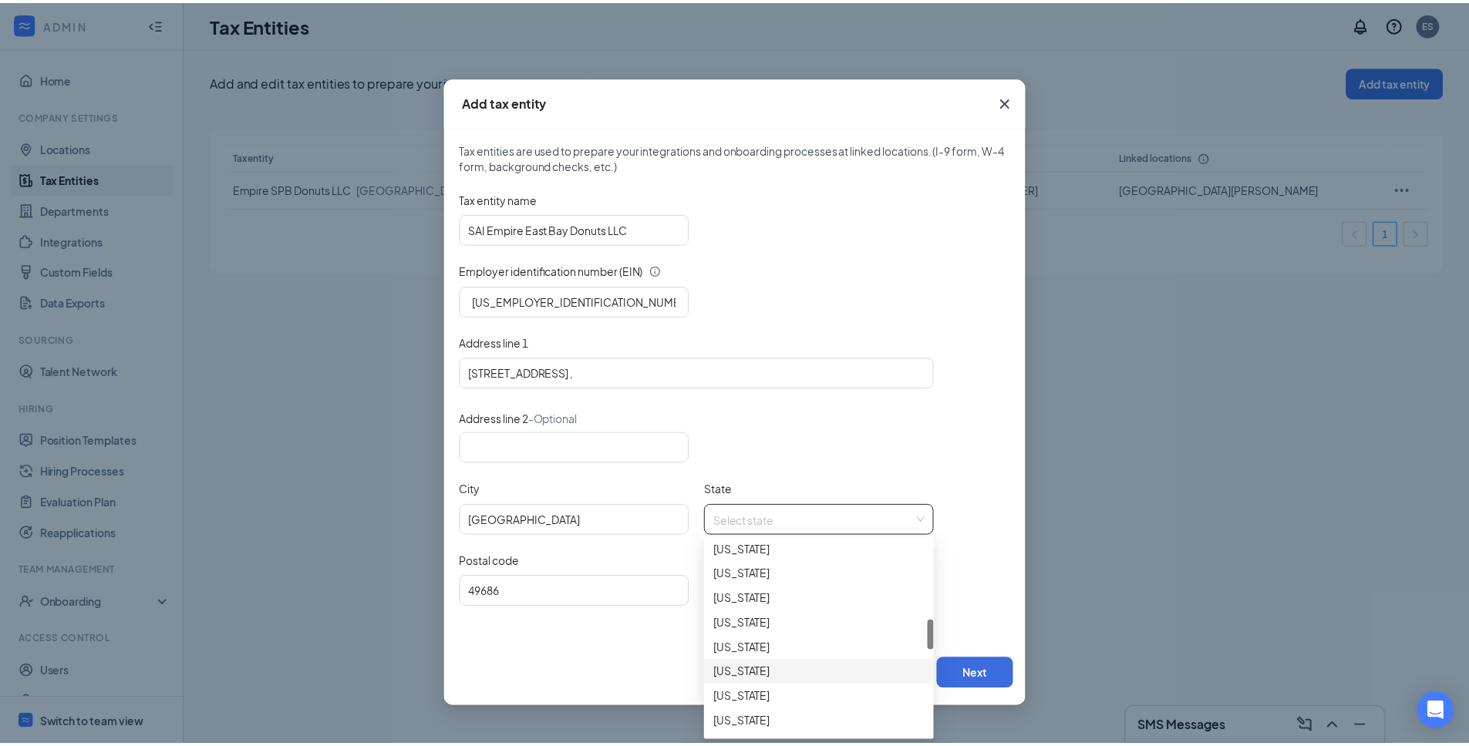
scroll to position [519, 0]
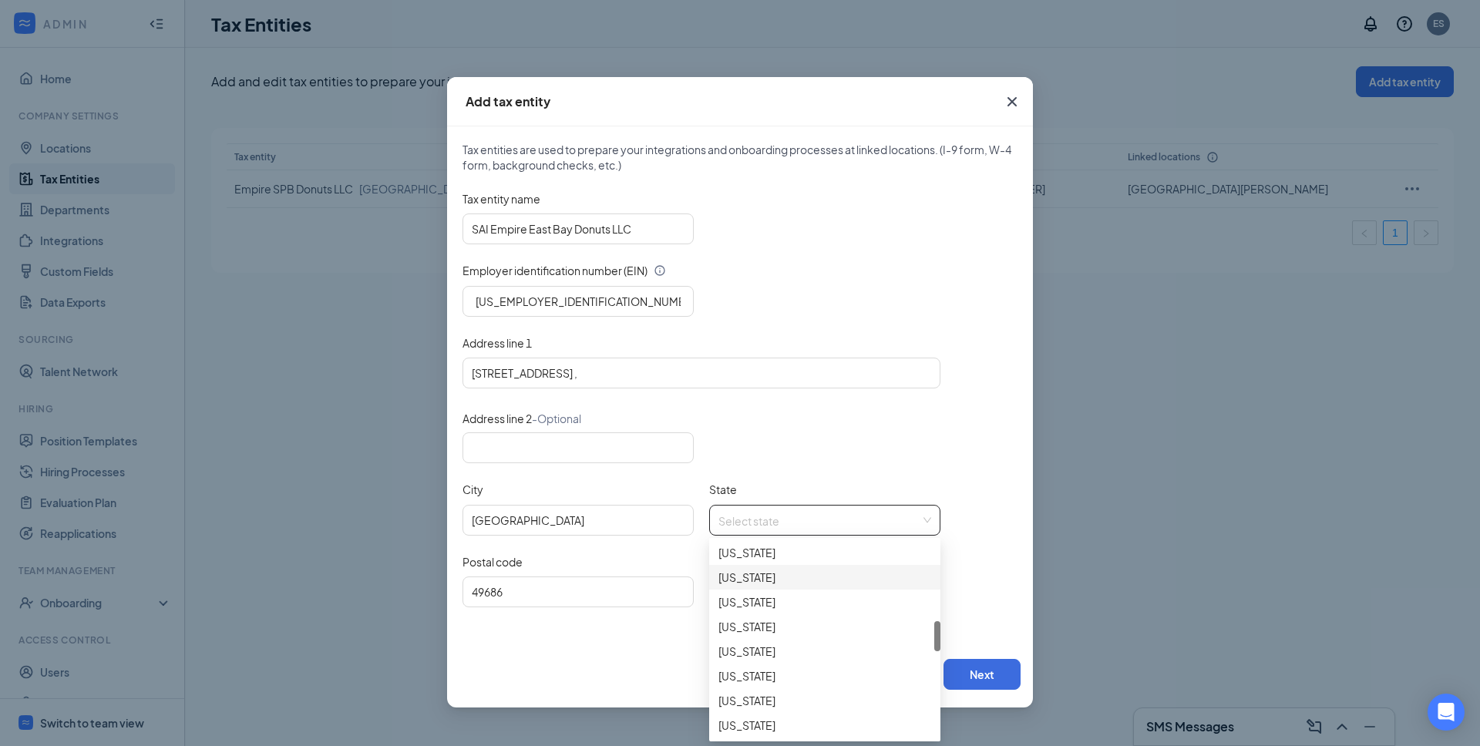
click at [749, 566] on div "Michigan" at bounding box center [824, 577] width 231 height 25
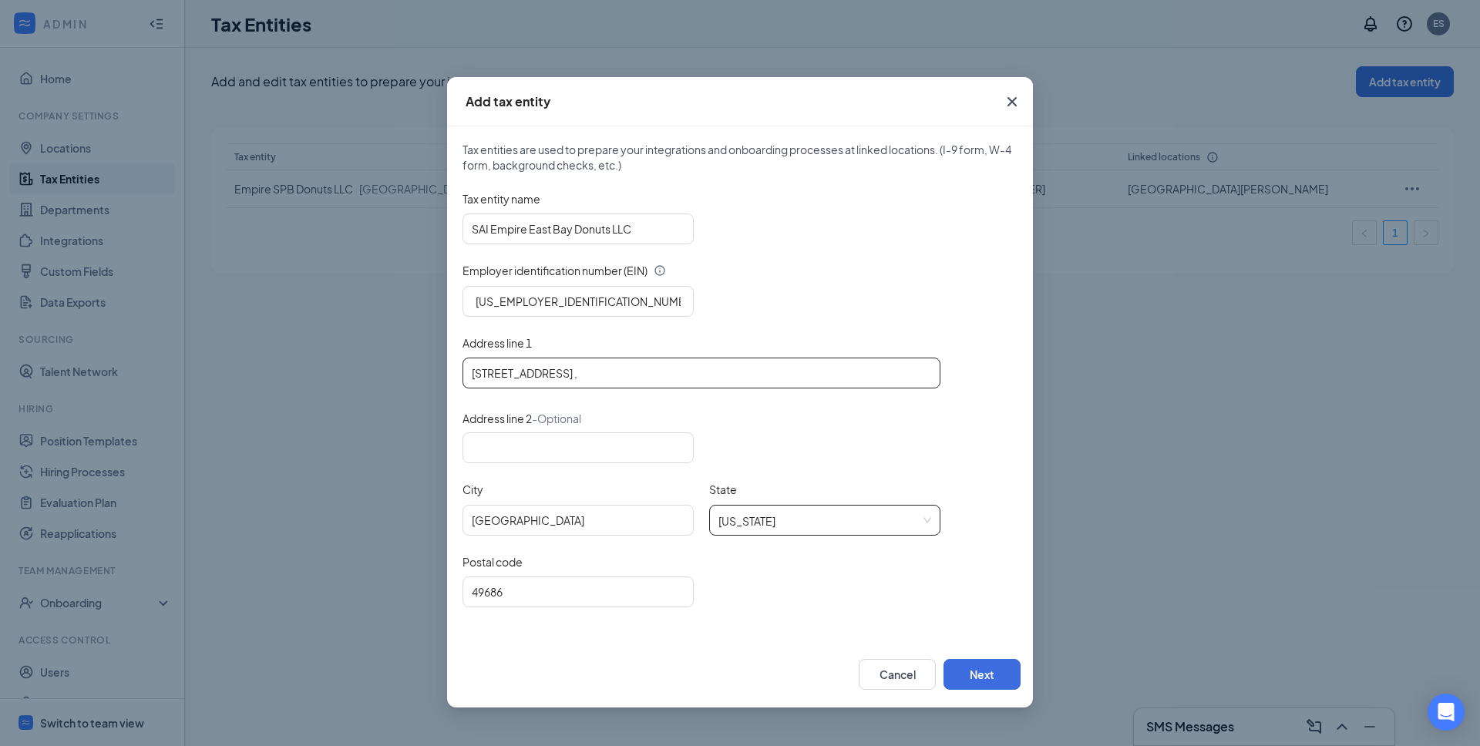
click at [591, 379] on input "816 East Front Street ," at bounding box center [702, 373] width 478 height 31
type input "816 East Front Street"
click at [977, 669] on button "Next" at bounding box center [982, 674] width 77 height 31
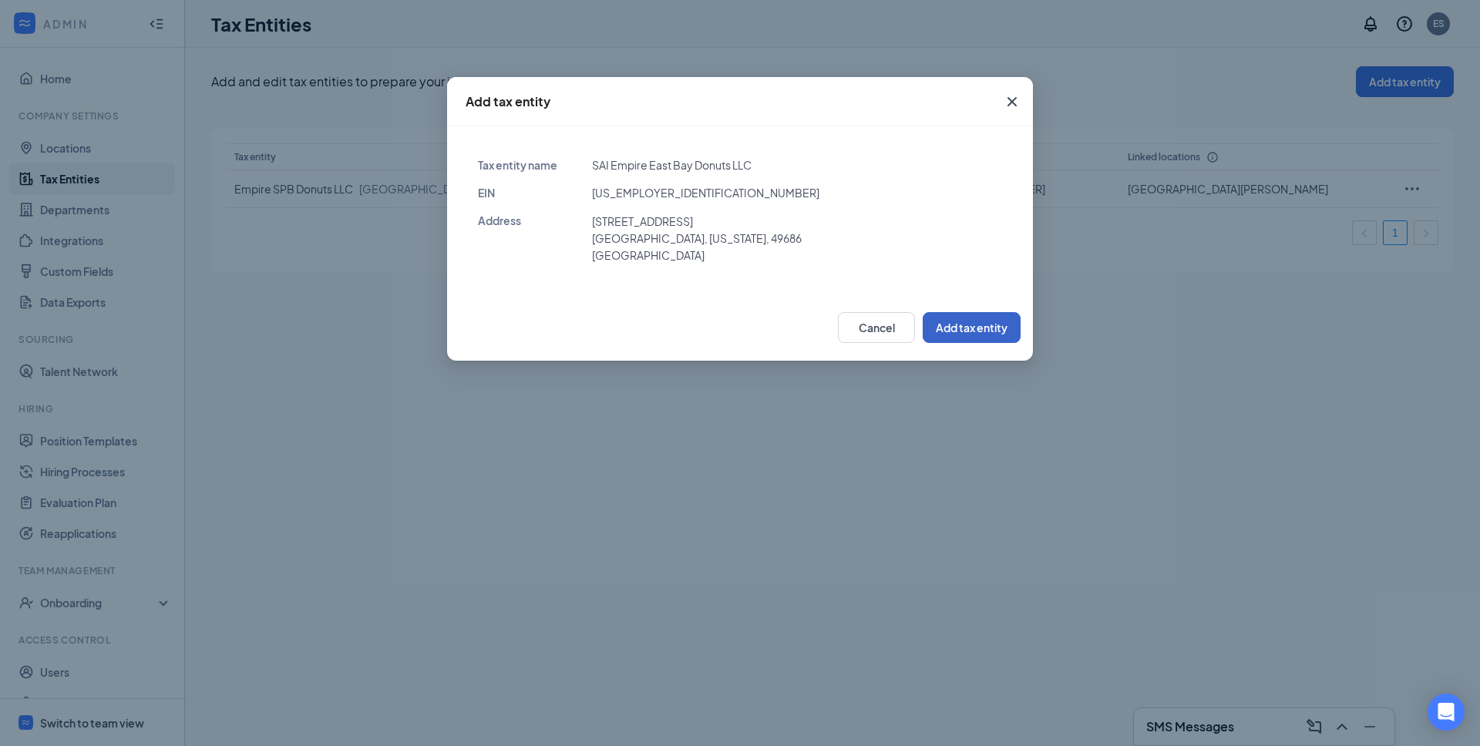
click at [960, 336] on button "Add tax entity" at bounding box center [972, 327] width 98 height 31
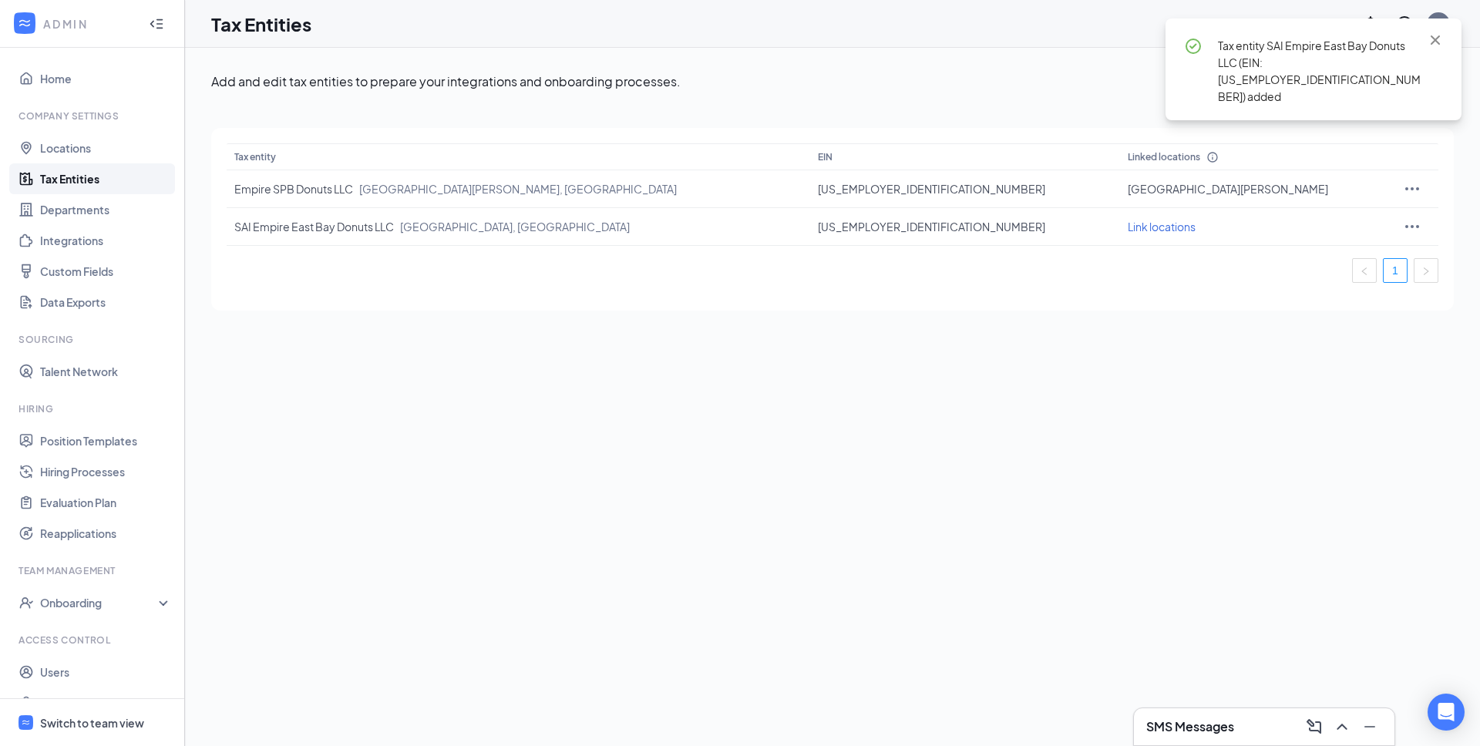
drag, startPoint x: 732, startPoint y: 433, endPoint x: 704, endPoint y: 400, distance: 42.7
click at [731, 433] on div "Add and edit tax entities to prepare your integrations and onboarding processes…" at bounding box center [832, 397] width 1295 height 699
click at [75, 149] on link "Locations" at bounding box center [106, 148] width 132 height 31
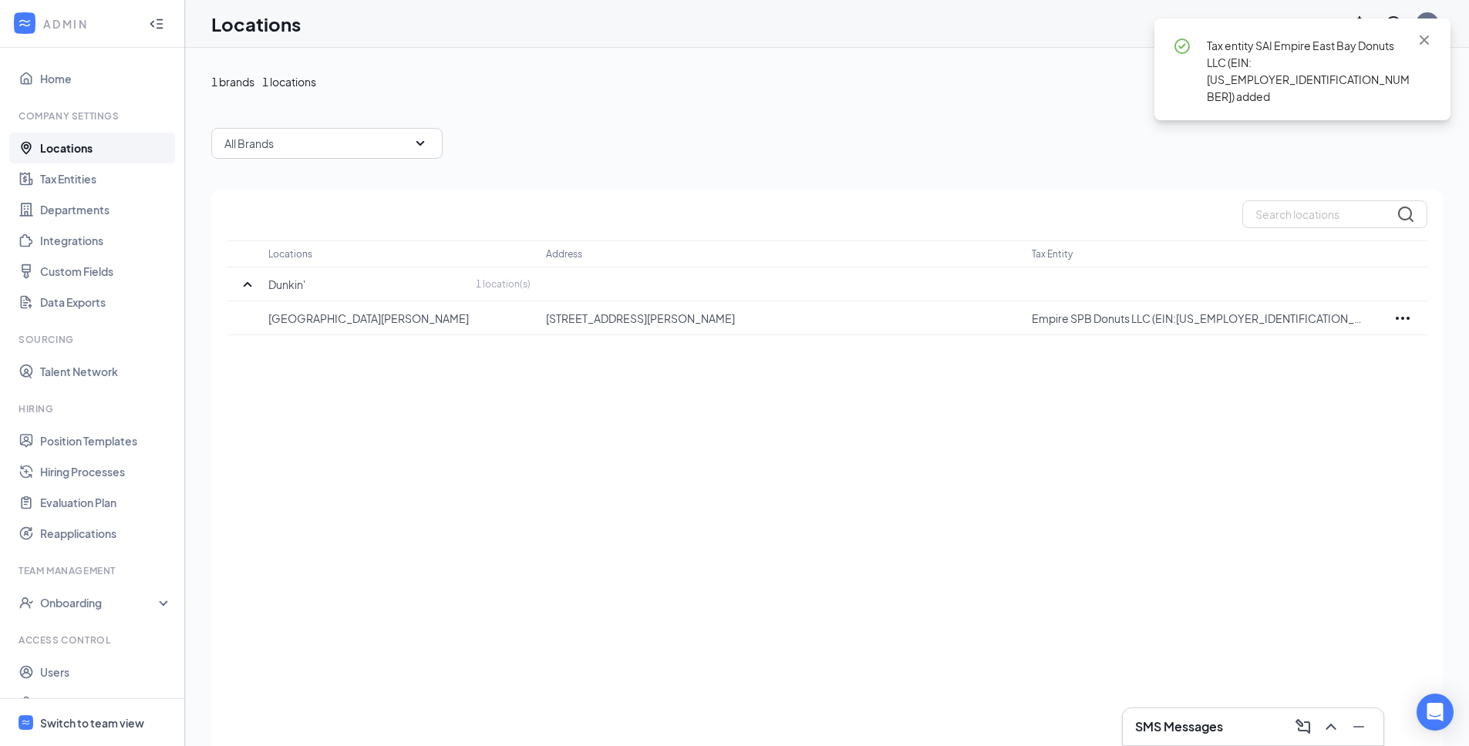
click at [652, 601] on div "Locations Address Tax Entity Dunkin' 1 location(s) St. Pete Beach 6101 Gulf Blv…" at bounding box center [826, 490] width 1231 height 600
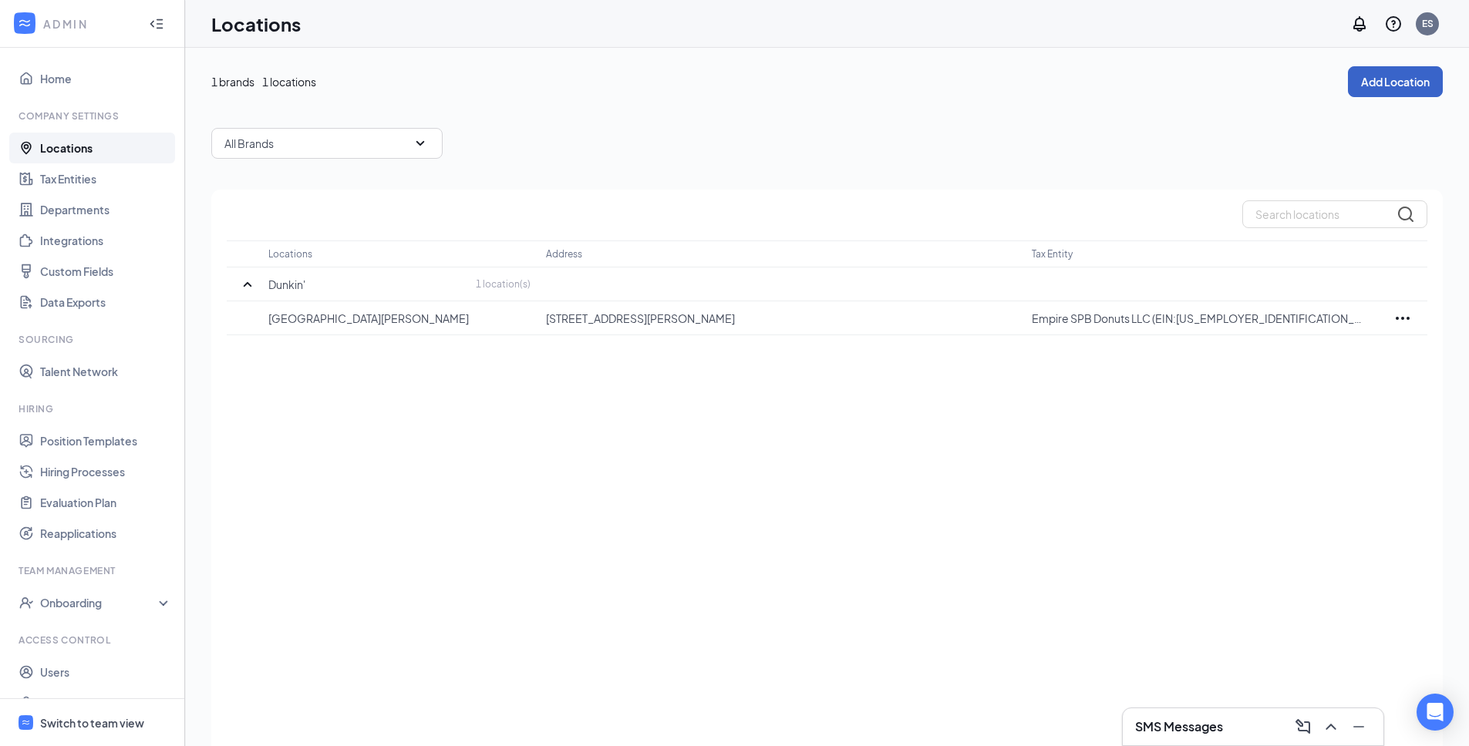
click at [1391, 79] on button "Add Location" at bounding box center [1395, 81] width 95 height 31
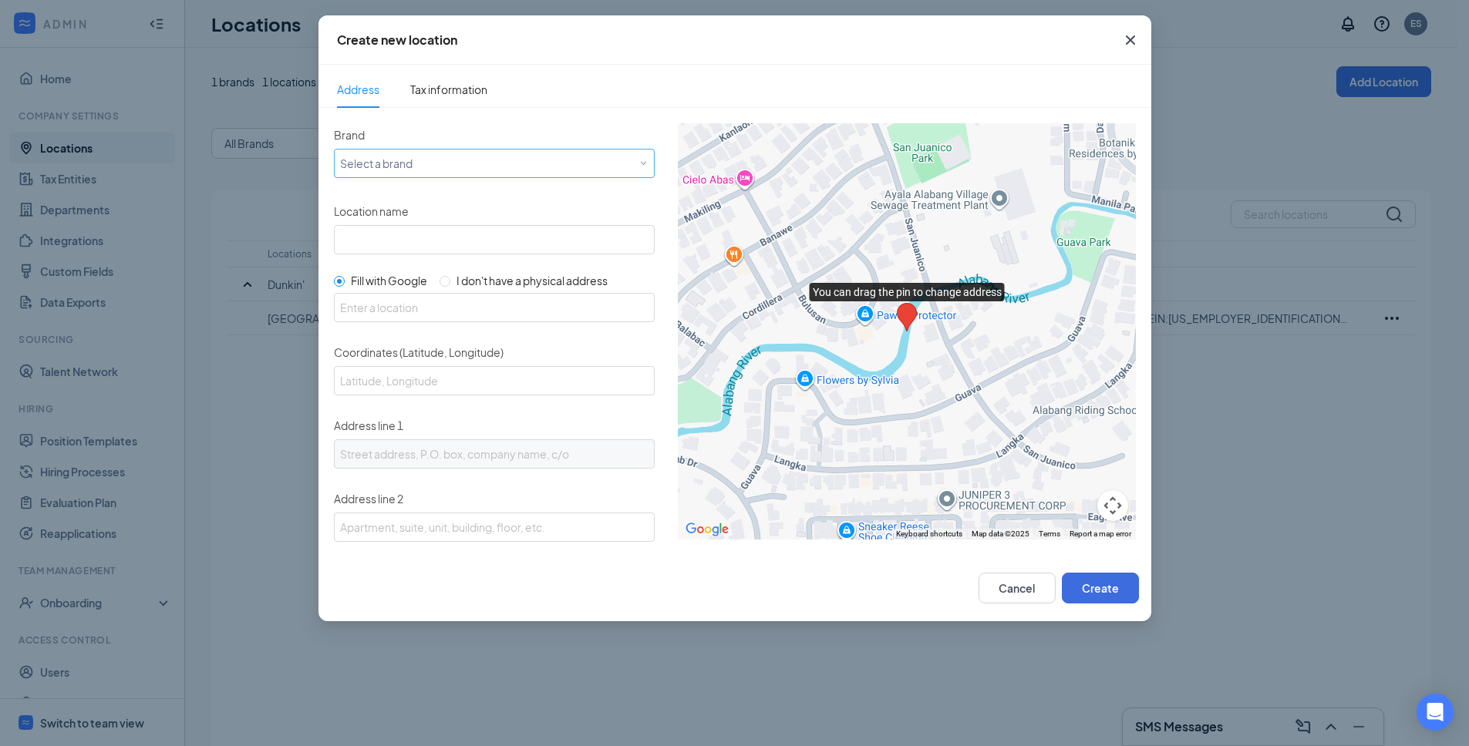
click at [452, 163] on div "Select a brand" at bounding box center [490, 162] width 301 height 19
click at [437, 194] on div "Dunkin'" at bounding box center [491, 194] width 304 height 15
click at [426, 237] on input "Location name" at bounding box center [494, 239] width 321 height 29
type input "[GEOGRAPHIC_DATA]"
click at [428, 310] on input "text" at bounding box center [494, 307] width 321 height 29
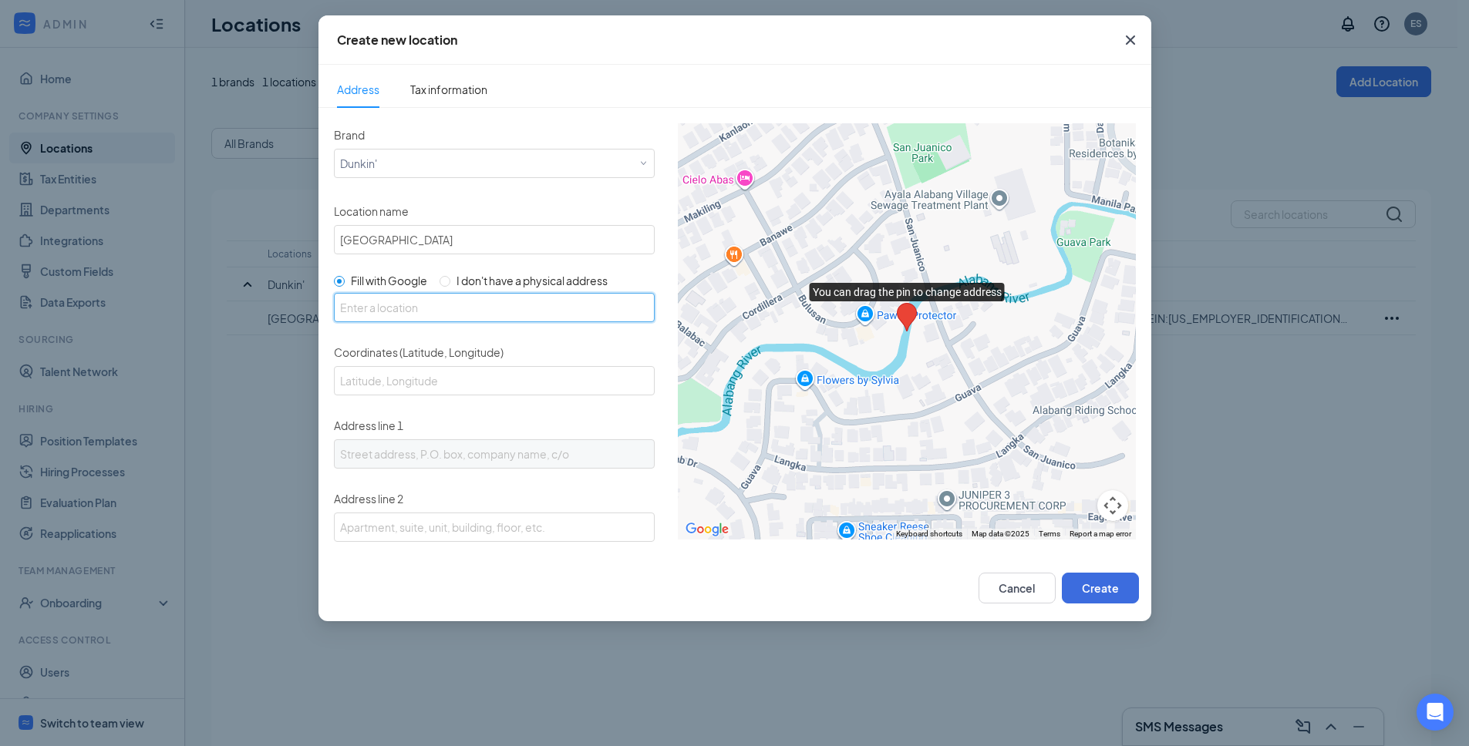
paste input "816 East Front Street ,Traverse city,mi-49686"
type input "[STREET_ADDRESS]"
type input "44.76380289999999, -85.6043128"
type input "816 E Front St"
type input "[GEOGRAPHIC_DATA]"
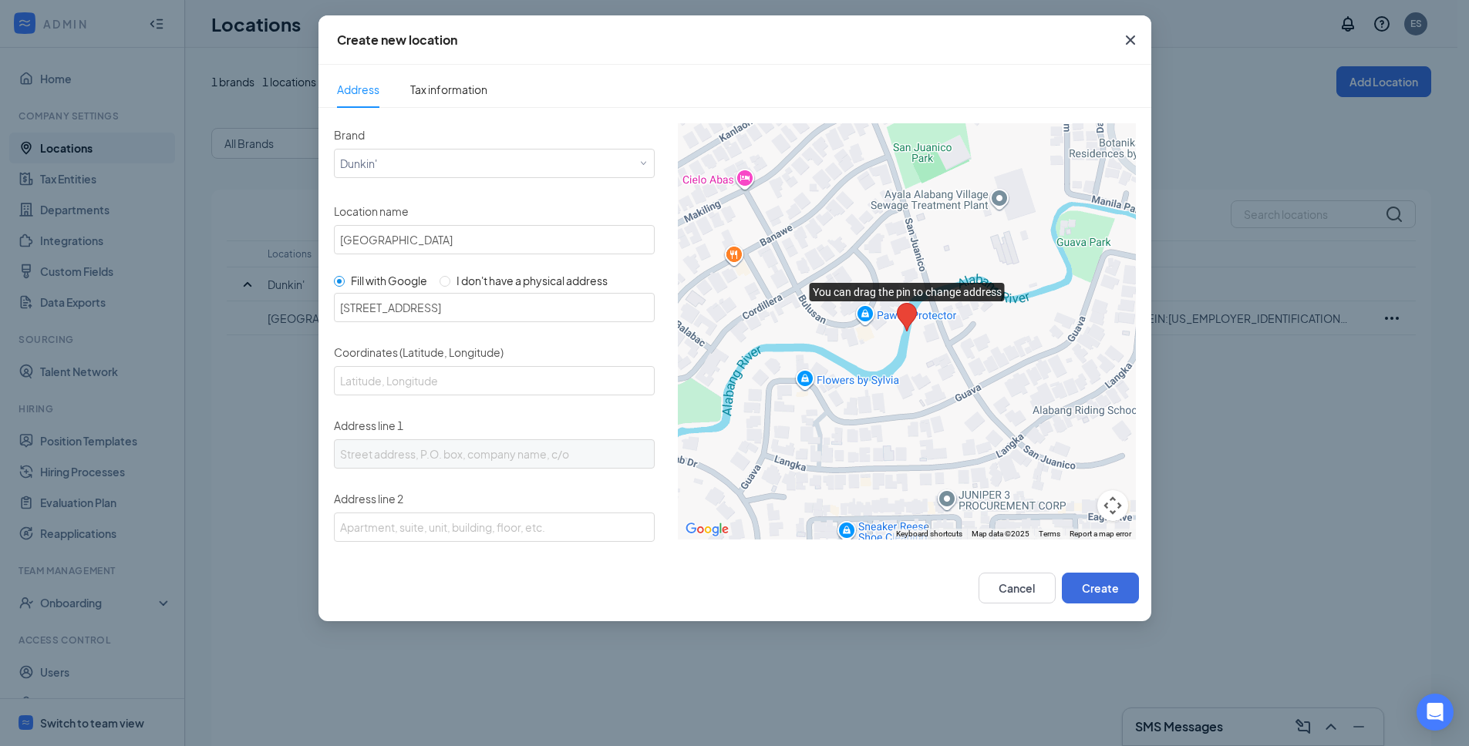
type input "MI"
type input "49686"
type input "US"
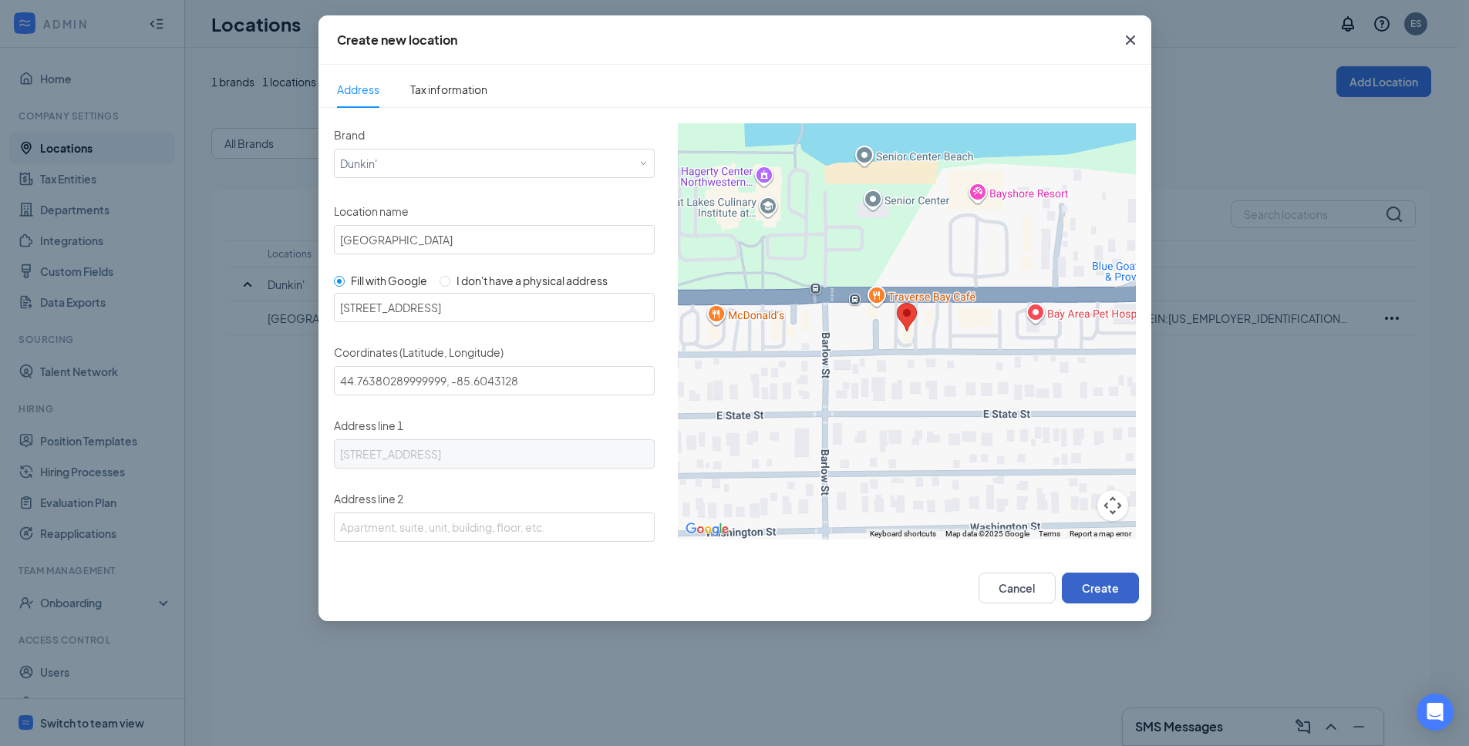
click at [1093, 587] on button "Create" at bounding box center [1100, 588] width 77 height 31
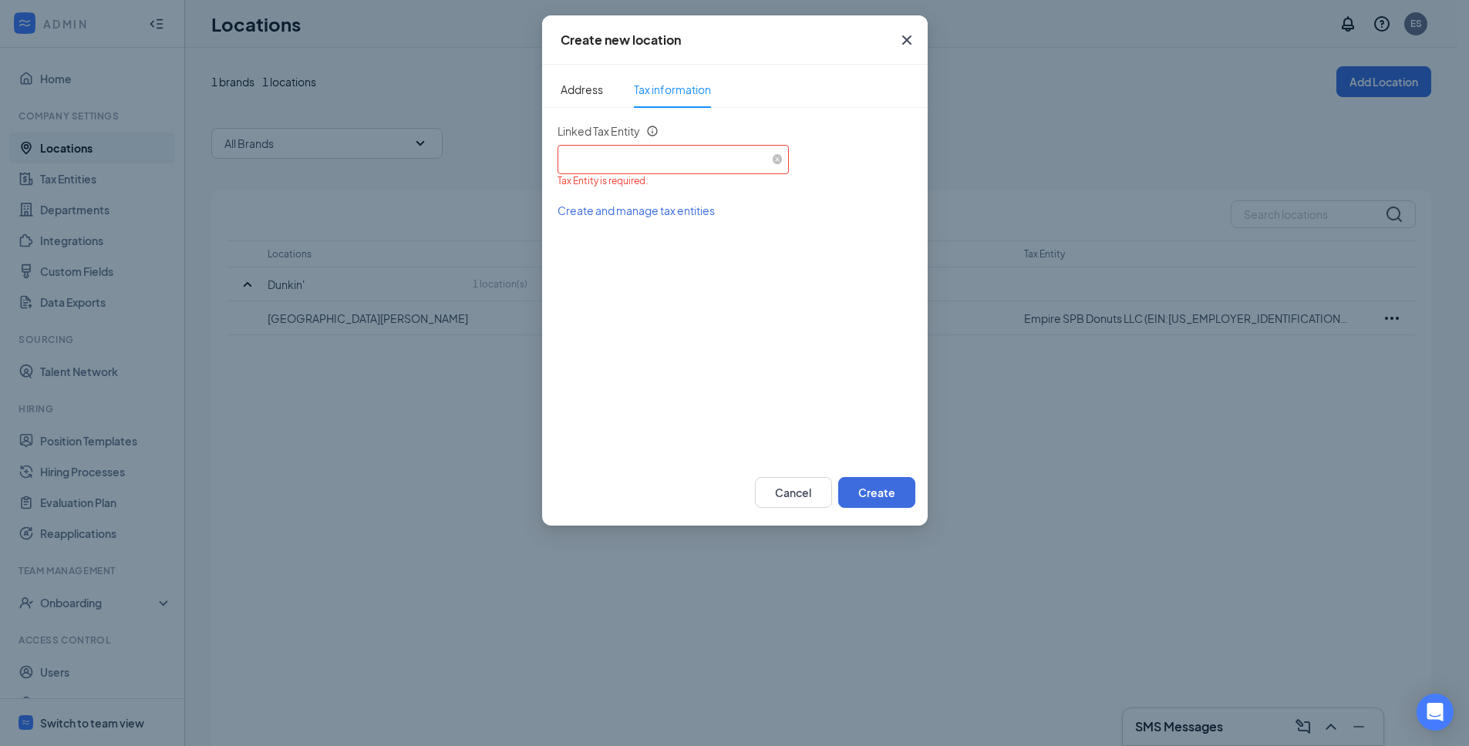
click at [670, 152] on div "Select an existing tax entity" at bounding box center [673, 157] width 219 height 23
click at [658, 237] on li "SAI Empire East Bay Donuts LLC (EIN: 392562599)" at bounding box center [672, 229] width 231 height 26
click at [884, 496] on button "Create" at bounding box center [876, 492] width 77 height 31
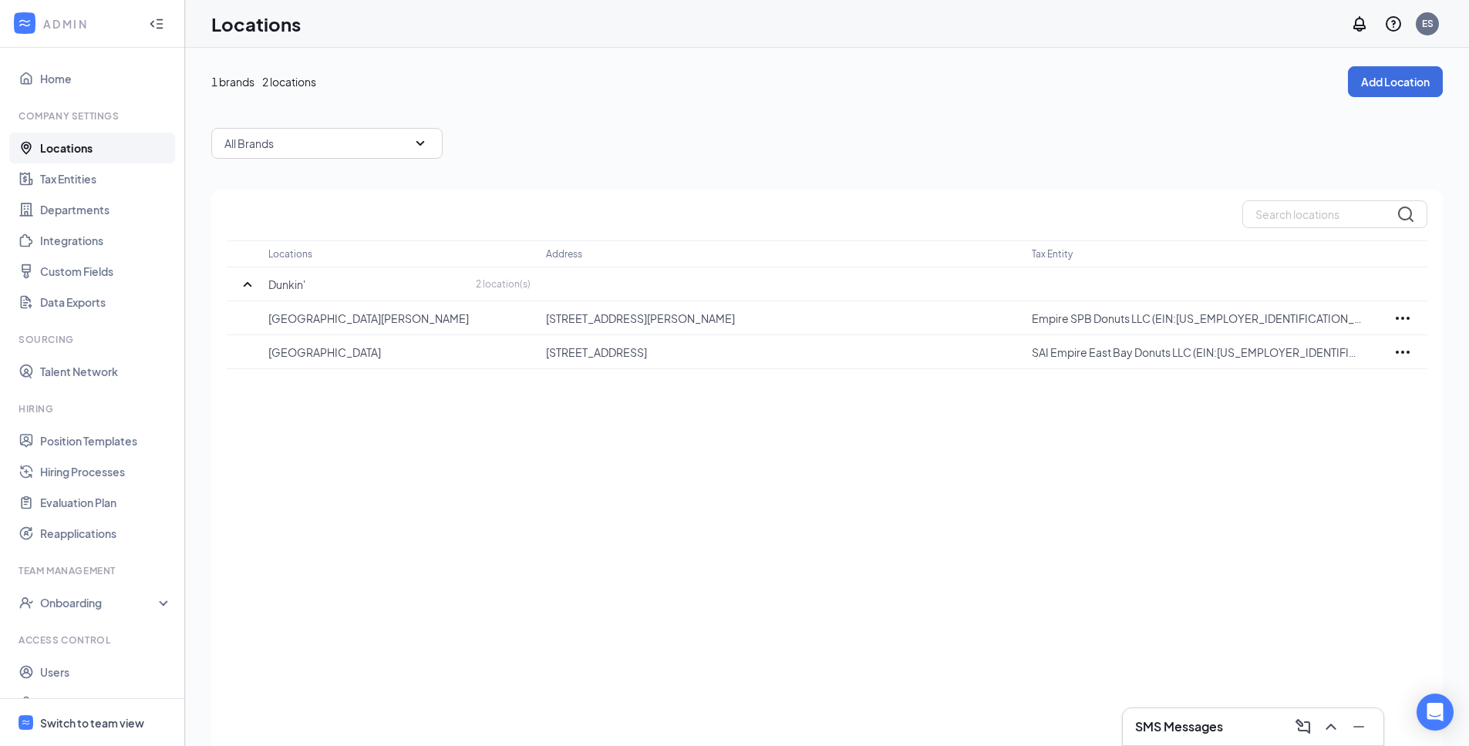
click at [705, 419] on div "Locations Address Tax Entity Dunkin' 2 location(s) [GEOGRAPHIC_DATA][PERSON_NAM…" at bounding box center [826, 490] width 1231 height 600
drag, startPoint x: 348, startPoint y: 322, endPoint x: 245, endPoint y: 323, distance: 102.5
click at [245, 322] on tr "[GEOGRAPHIC_DATA][PERSON_NAME] [STREET_ADDRESS][PERSON_NAME] Empire SPB Donuts …" at bounding box center [827, 318] width 1200 height 34
copy p "[GEOGRAPHIC_DATA][PERSON_NAME]"
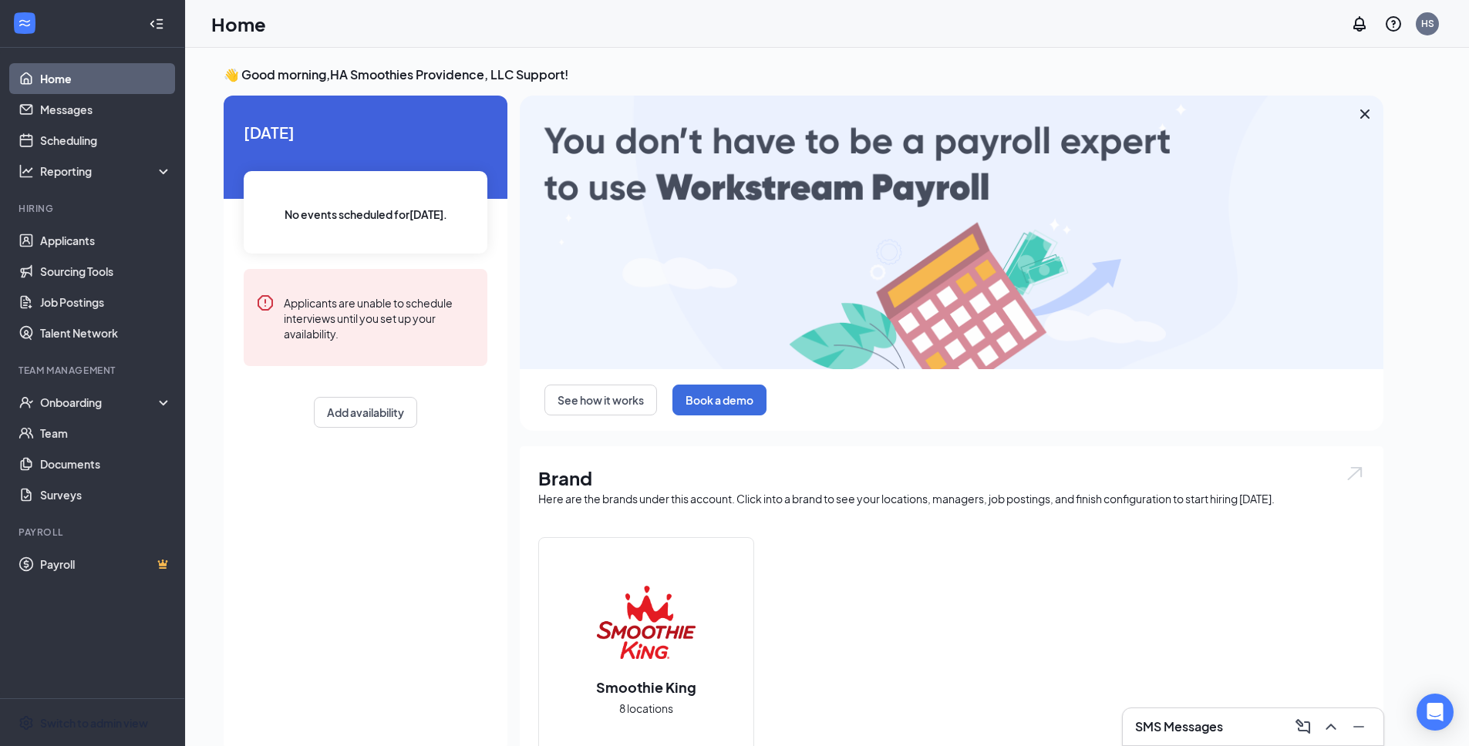
drag, startPoint x: 109, startPoint y: 726, endPoint x: 264, endPoint y: 331, distance: 424.1
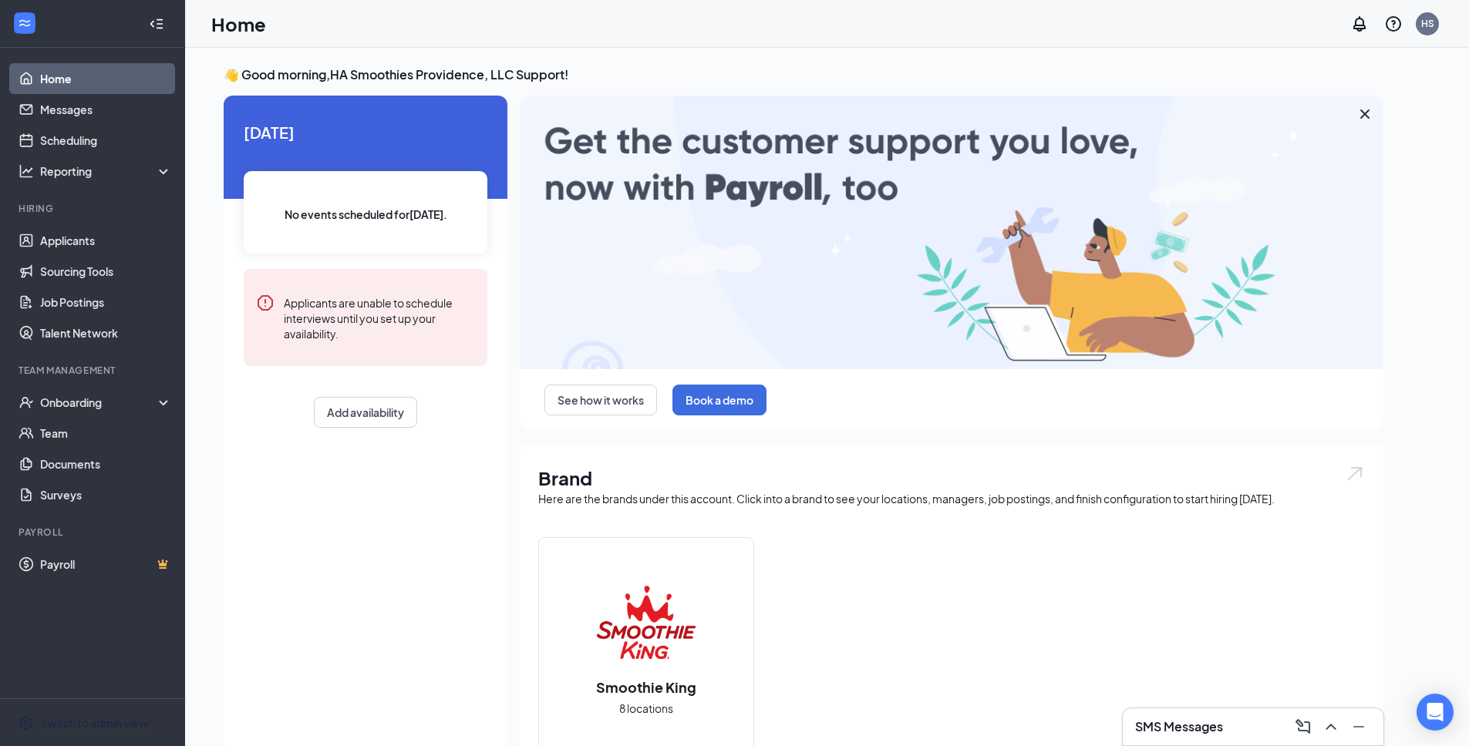
click at [109, 726] on div "Switch to admin view" at bounding box center [94, 722] width 108 height 15
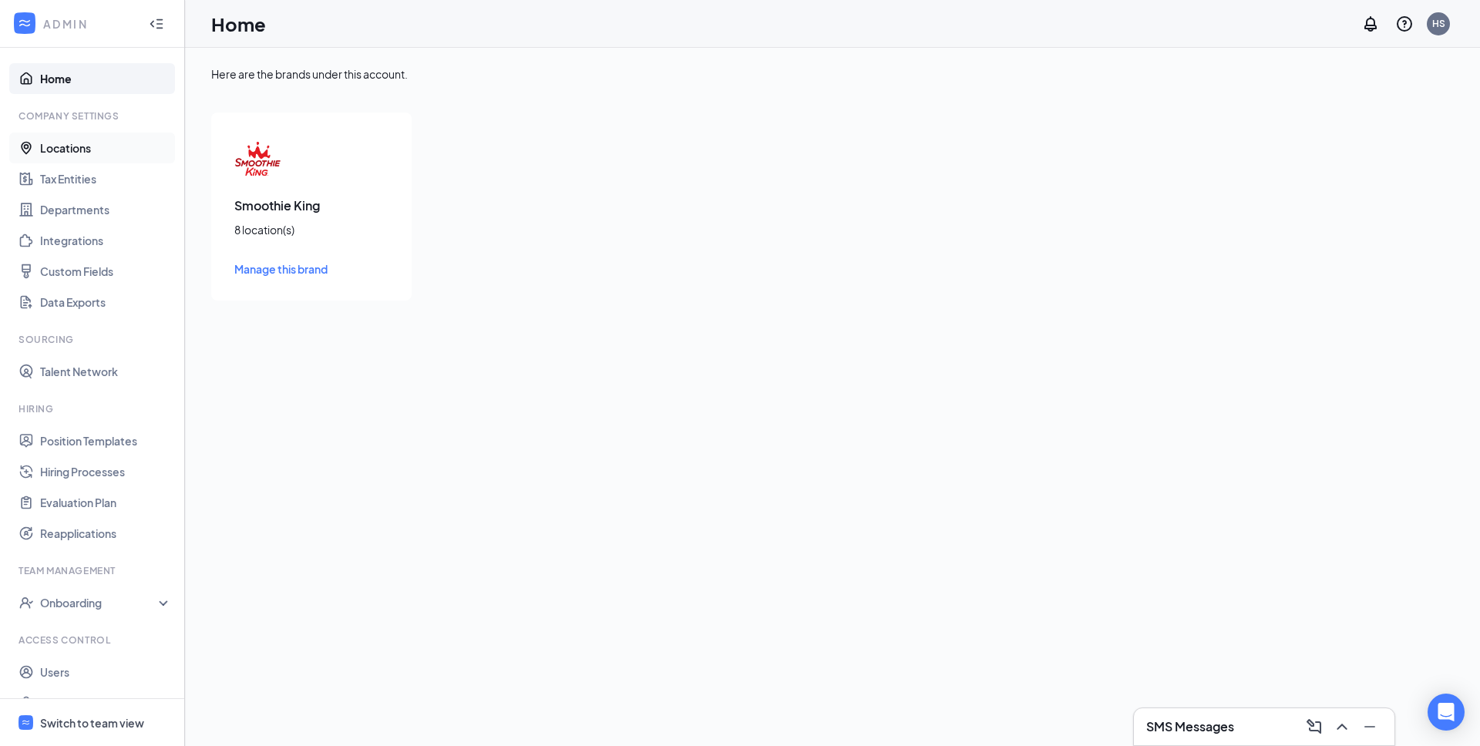
click at [76, 154] on link "Locations" at bounding box center [106, 148] width 132 height 31
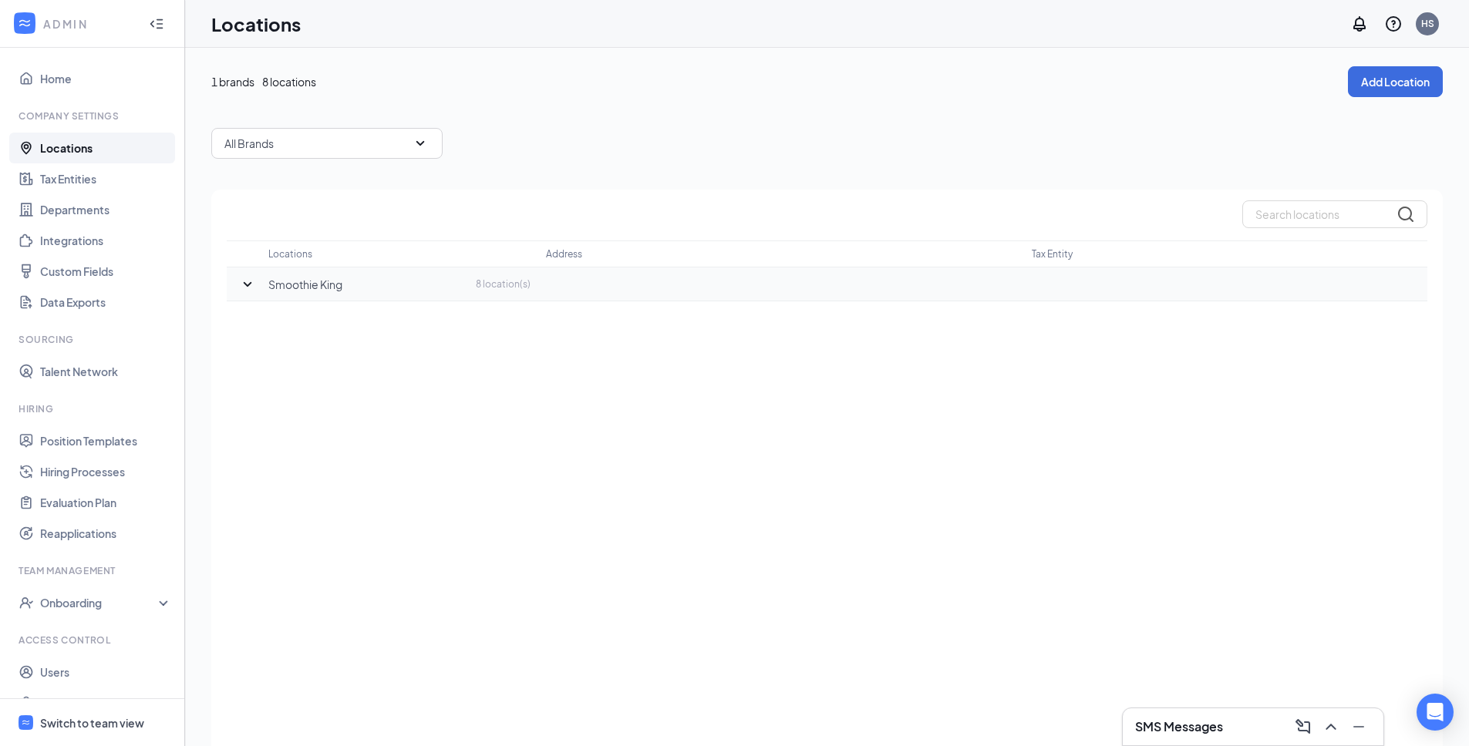
click at [252, 283] on icon "SmallChevronDown" at bounding box center [247, 284] width 19 height 19
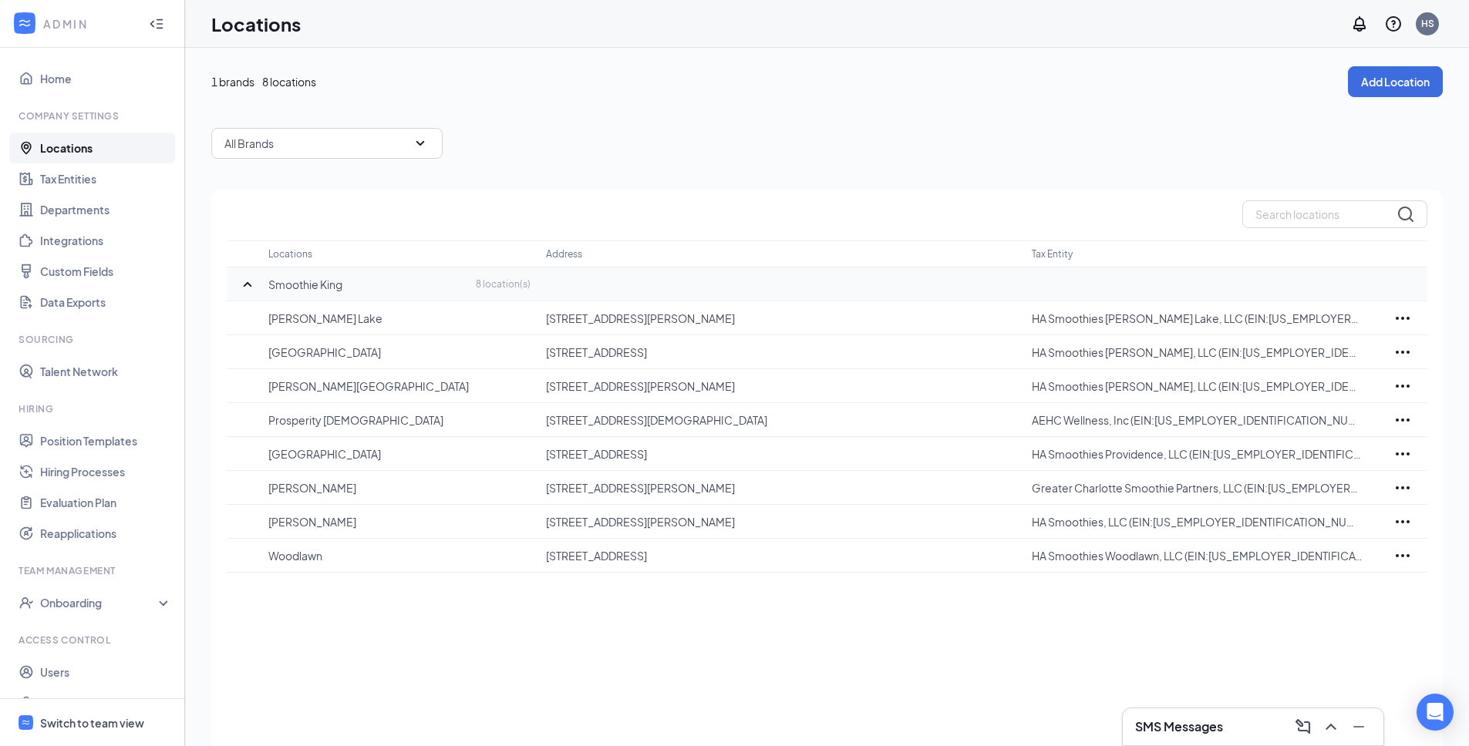
click at [439, 650] on div "Locations Address Tax Entity Smoothie King 8 location(s) Davis Lake 8439 Davis …" at bounding box center [826, 490] width 1231 height 600
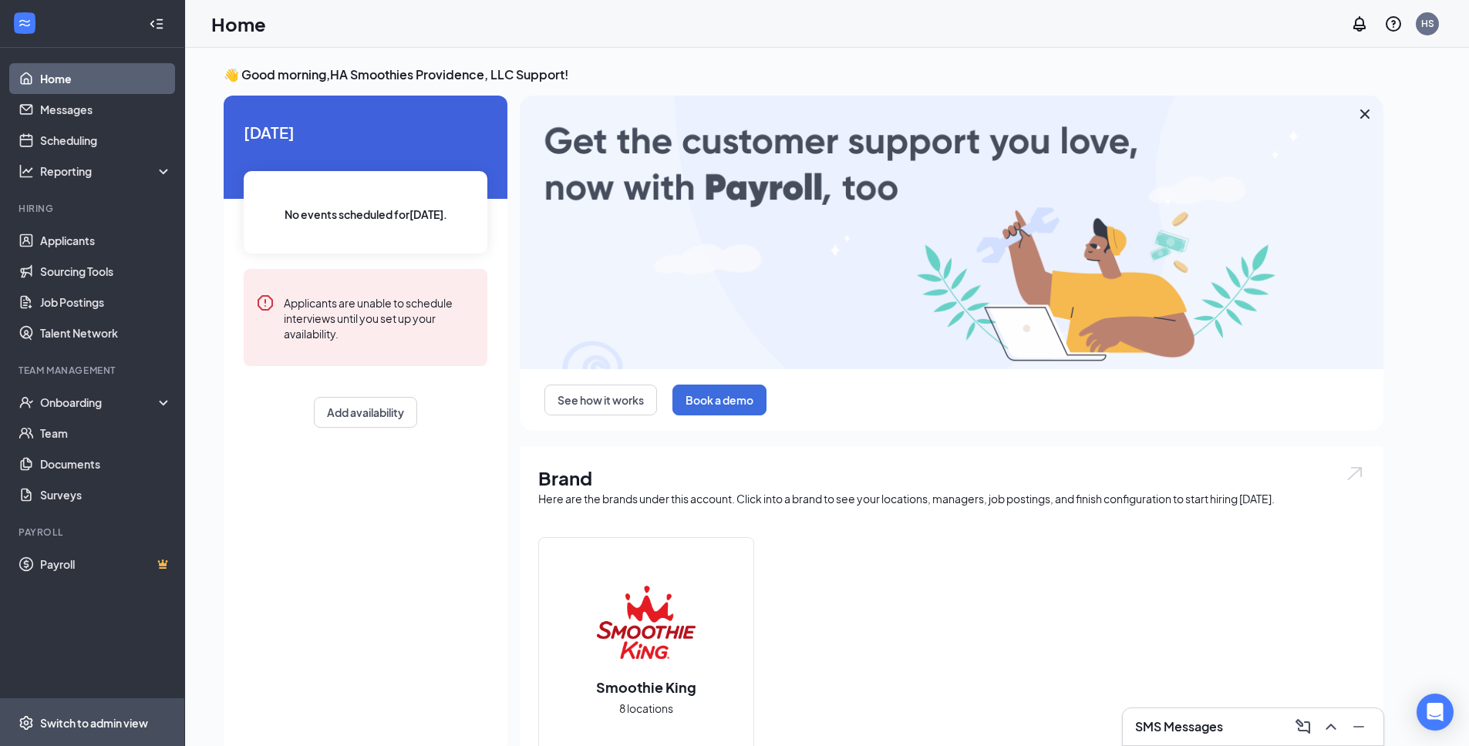
click at [101, 721] on div "Switch to admin view" at bounding box center [94, 722] width 108 height 15
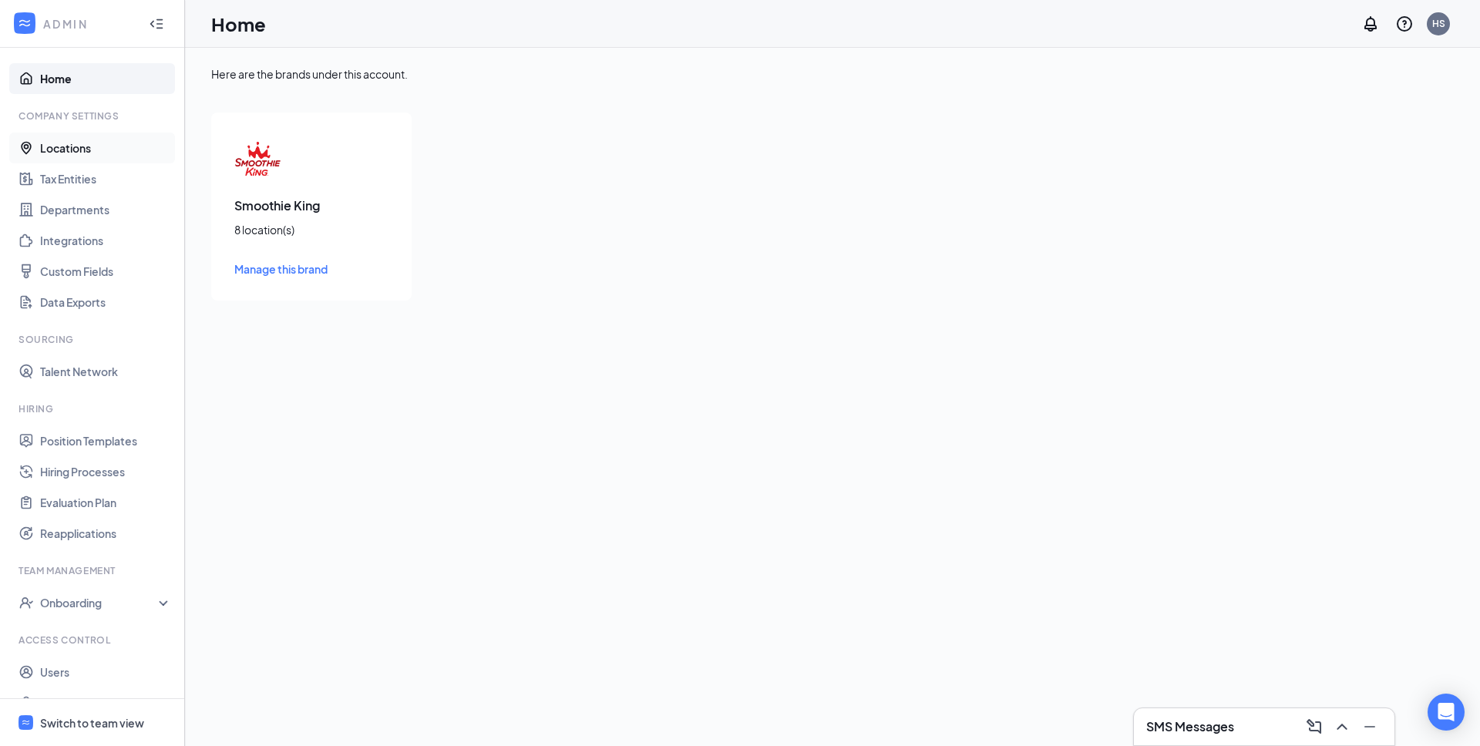
click at [73, 144] on link "Locations" at bounding box center [106, 148] width 132 height 31
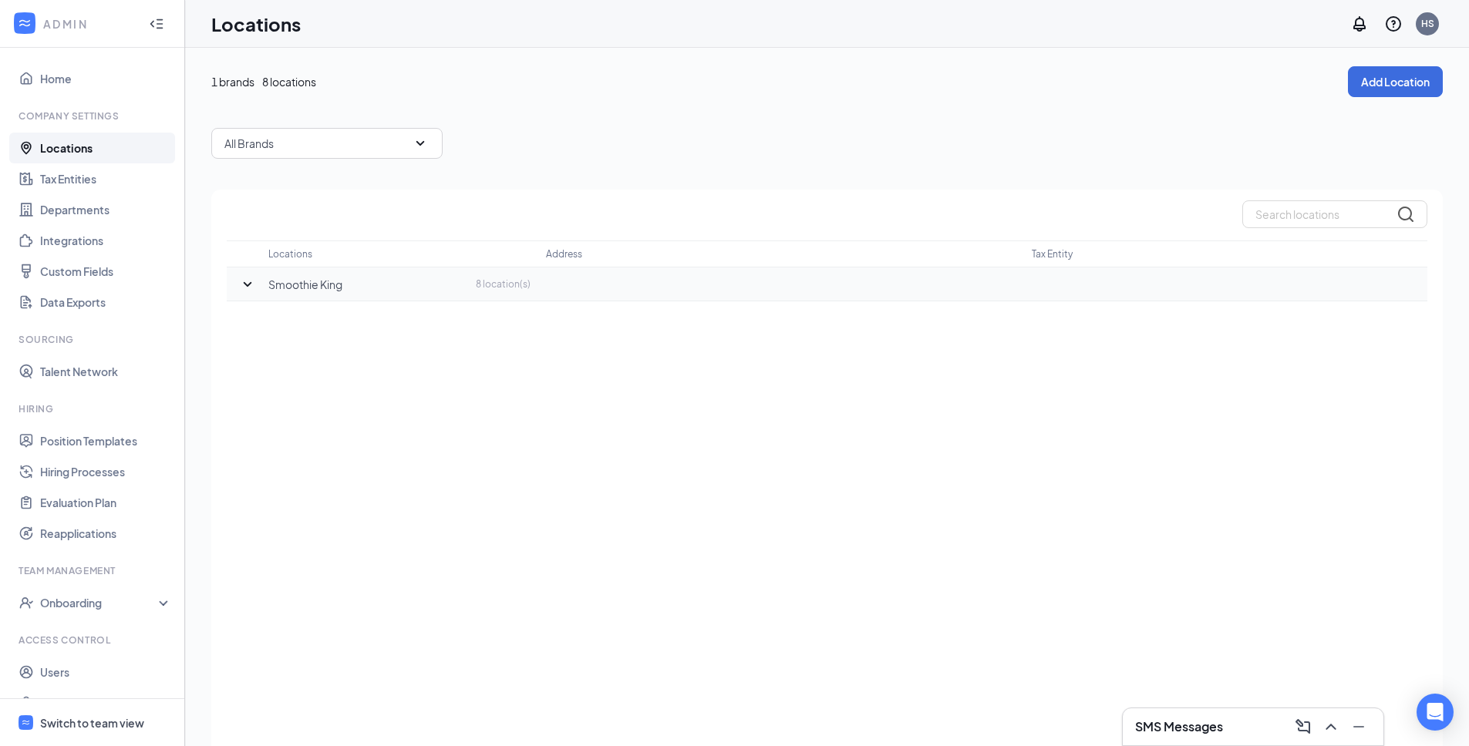
click at [244, 283] on icon "SmallChevronDown" at bounding box center [248, 283] width 8 height 5
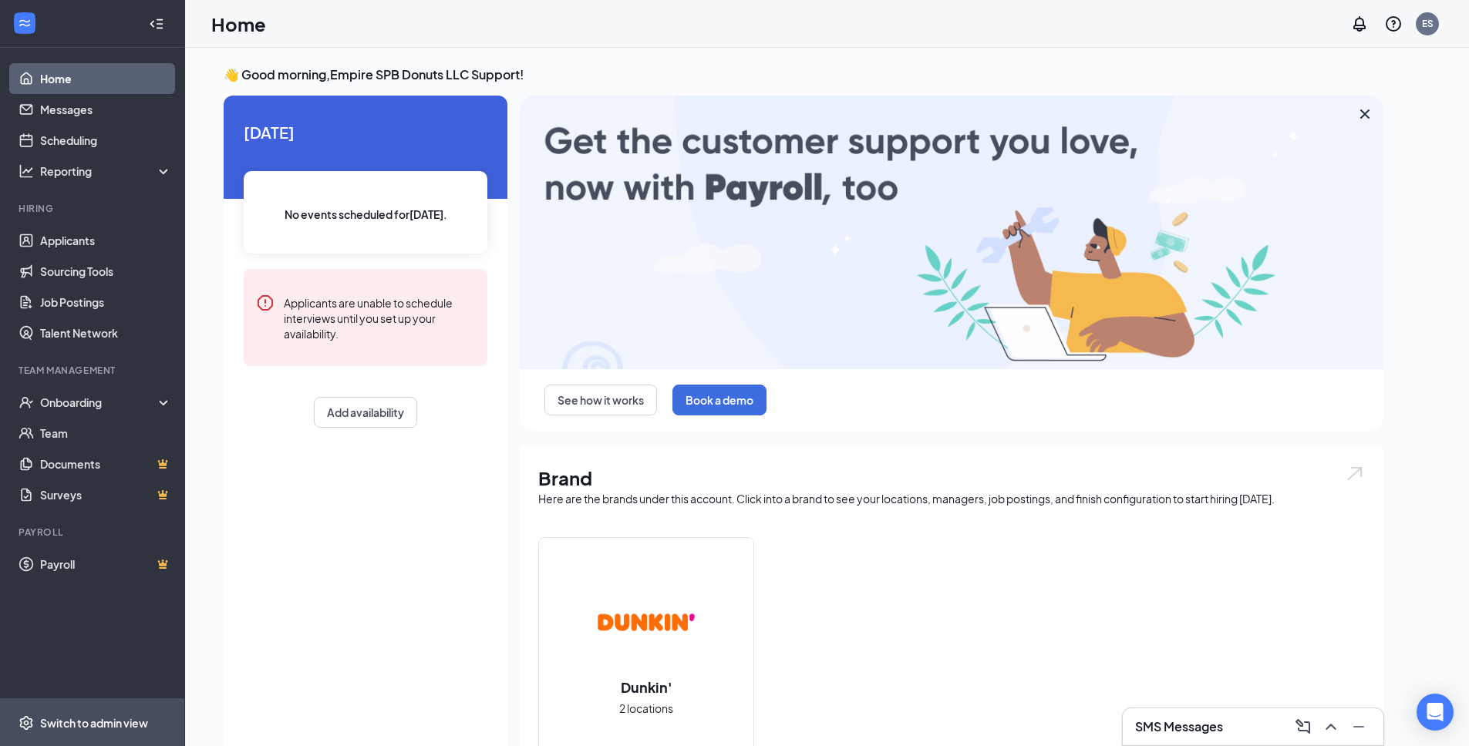
click at [117, 721] on div "Switch to admin view" at bounding box center [94, 722] width 108 height 15
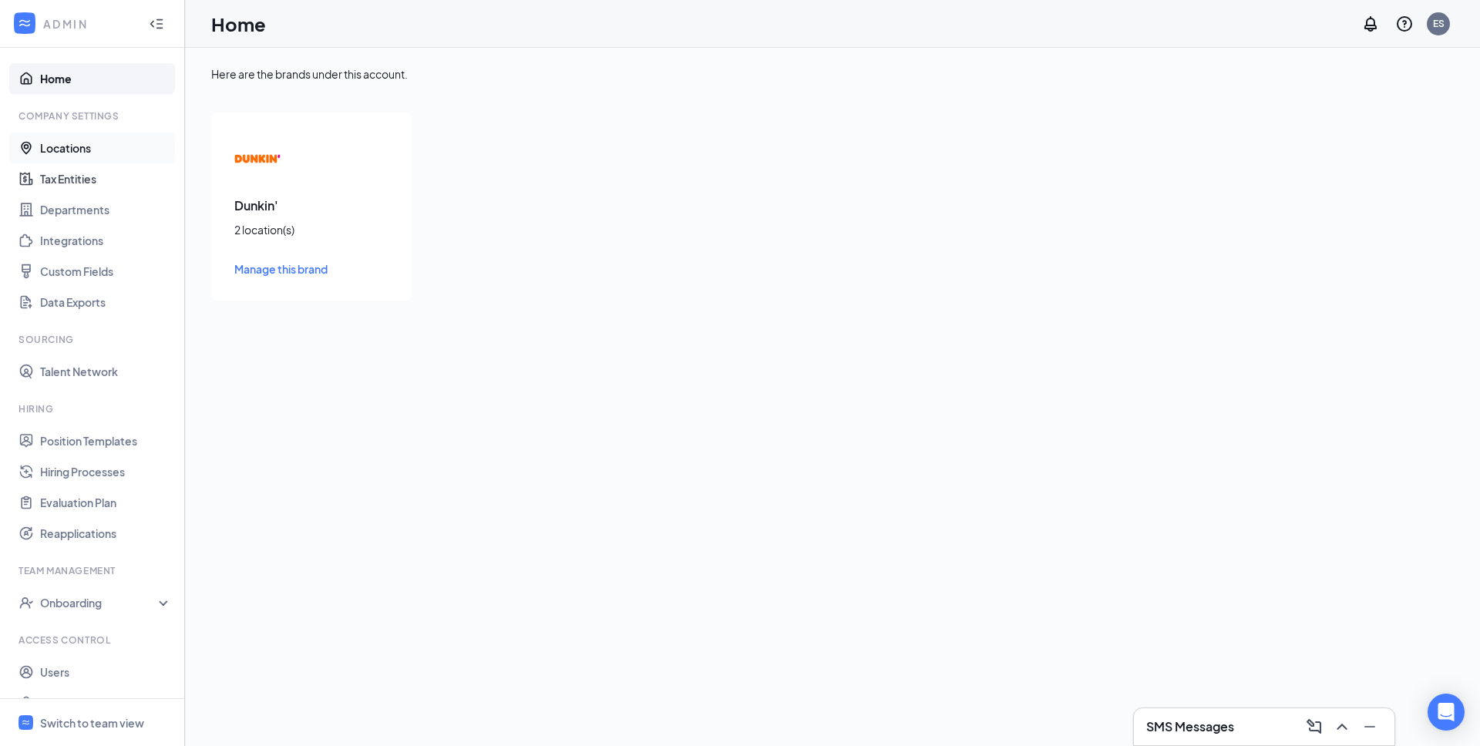
click at [82, 155] on link "Locations" at bounding box center [106, 148] width 132 height 31
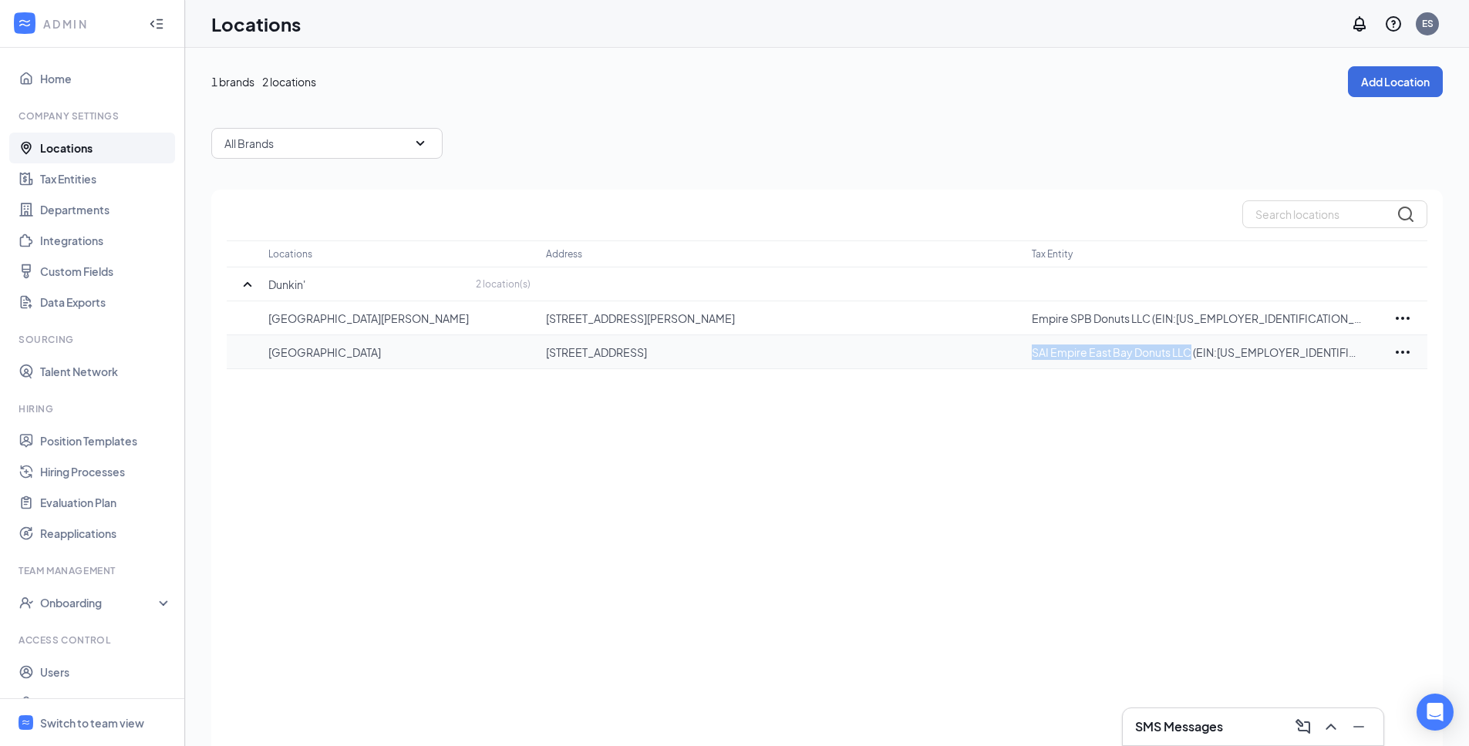
drag, startPoint x: 1034, startPoint y: 355, endPoint x: 1192, endPoint y: 355, distance: 158.1
click at [1192, 355] on p "SAI Empire East Bay Donuts LLC (EIN:[US_EMPLOYER_IDENTIFICATION_NUMBER])" at bounding box center [1198, 352] width 332 height 15
copy p "SAI Empire East Bay Donuts LLC"
drag, startPoint x: 334, startPoint y: 354, endPoint x: 261, endPoint y: 354, distance: 72.5
click at [261, 354] on tr "Traverse City [STREET_ADDRESS] SAI Empire East Bay Donuts LLC (EIN:[US_EMPLOYER…" at bounding box center [827, 352] width 1200 height 34
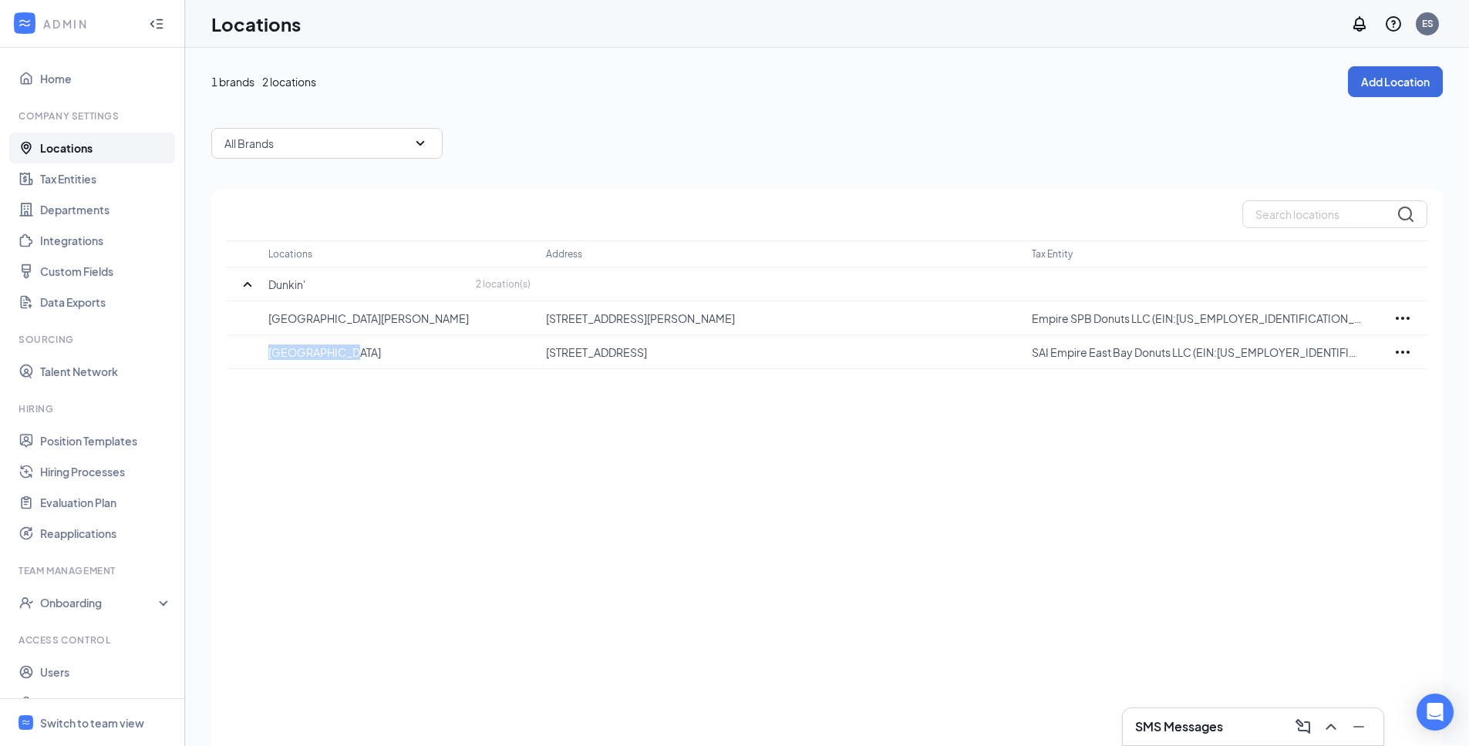
copy p "[GEOGRAPHIC_DATA]"
drag, startPoint x: 345, startPoint y: 319, endPoint x: 257, endPoint y: 322, distance: 88.7
click at [257, 322] on tr "[GEOGRAPHIC_DATA][PERSON_NAME] [STREET_ADDRESS][PERSON_NAME] Empire SPB Donuts …" at bounding box center [827, 318] width 1200 height 34
copy p "[GEOGRAPHIC_DATA][PERSON_NAME]"
click at [574, 496] on div "Locations Address Tax Entity Dunkin' 2 location(s) [GEOGRAPHIC_DATA][PERSON_NAM…" at bounding box center [826, 490] width 1231 height 600
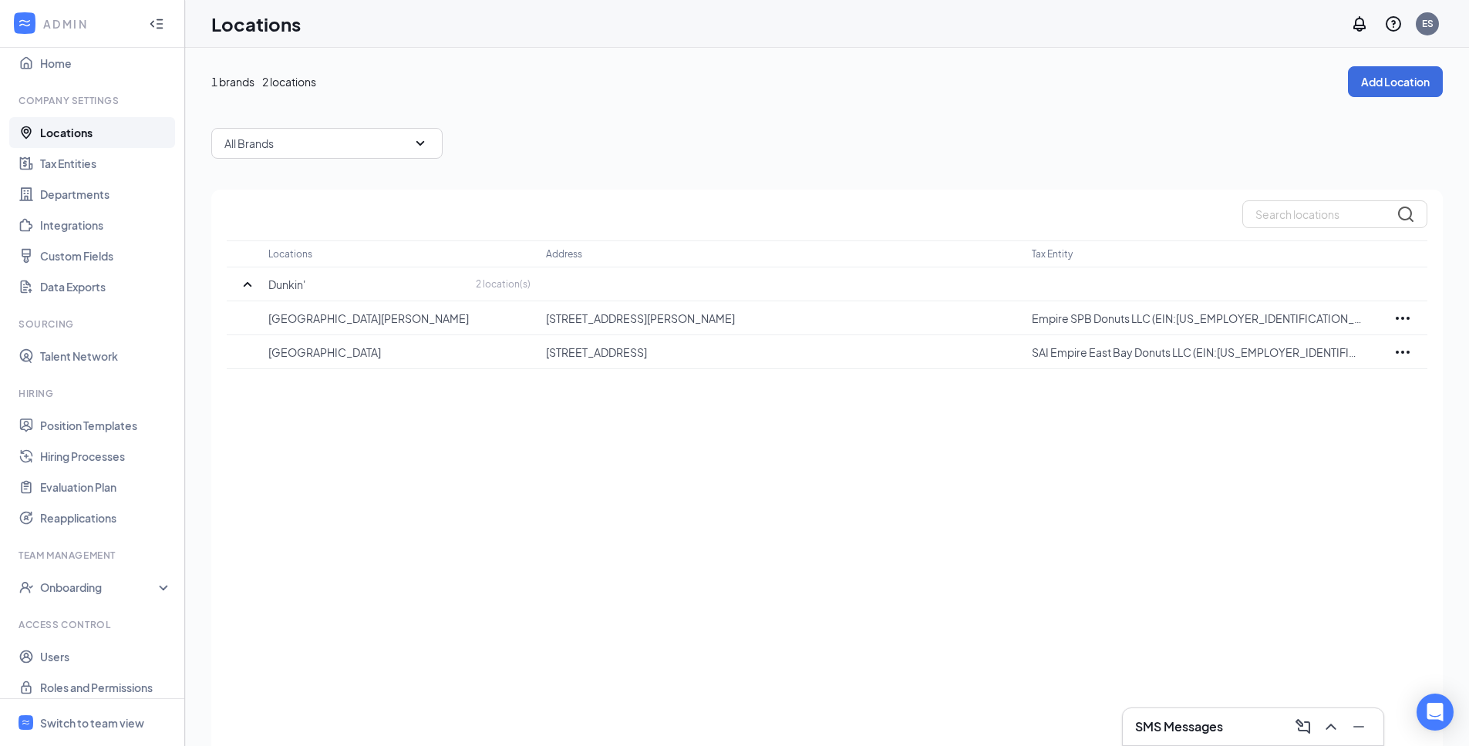
scroll to position [26, 0]
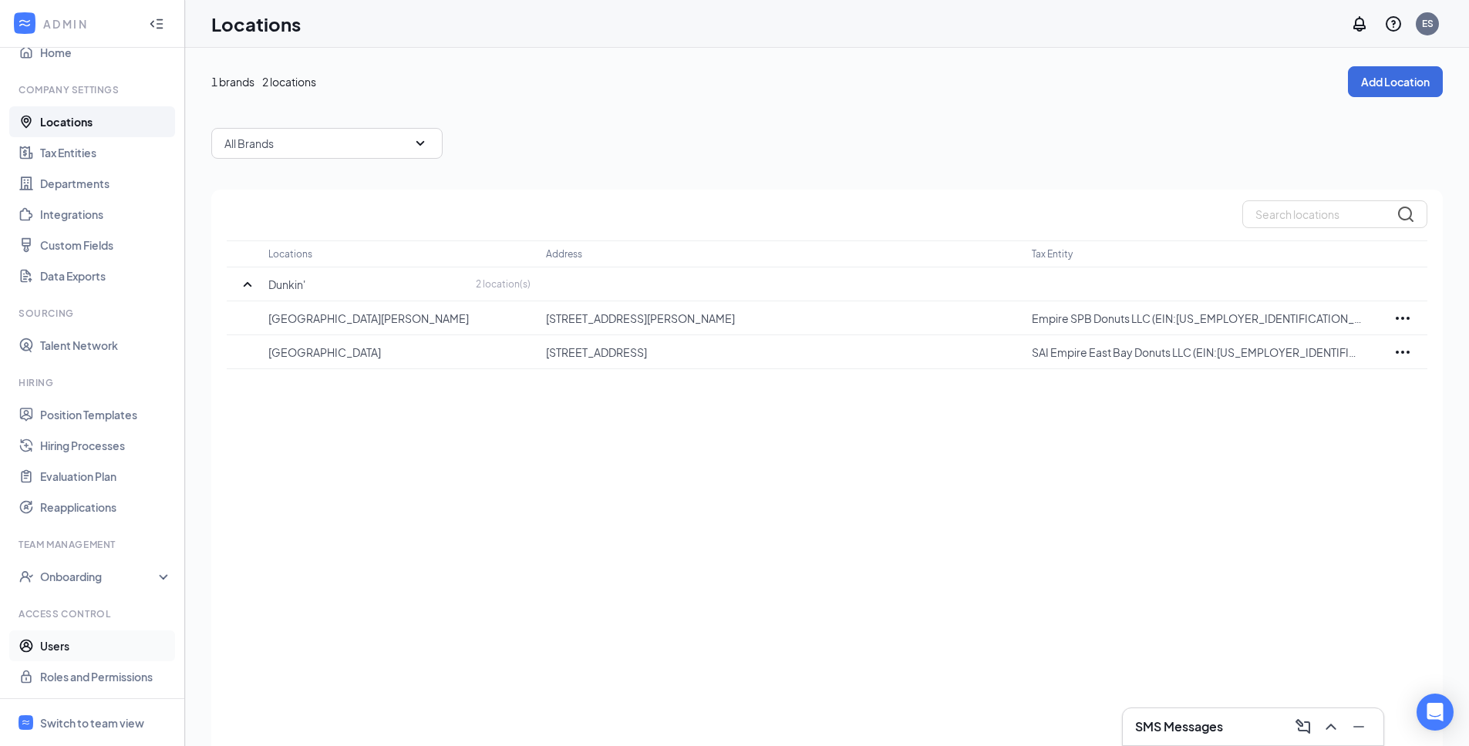
click at [62, 645] on link "Users" at bounding box center [106, 646] width 132 height 31
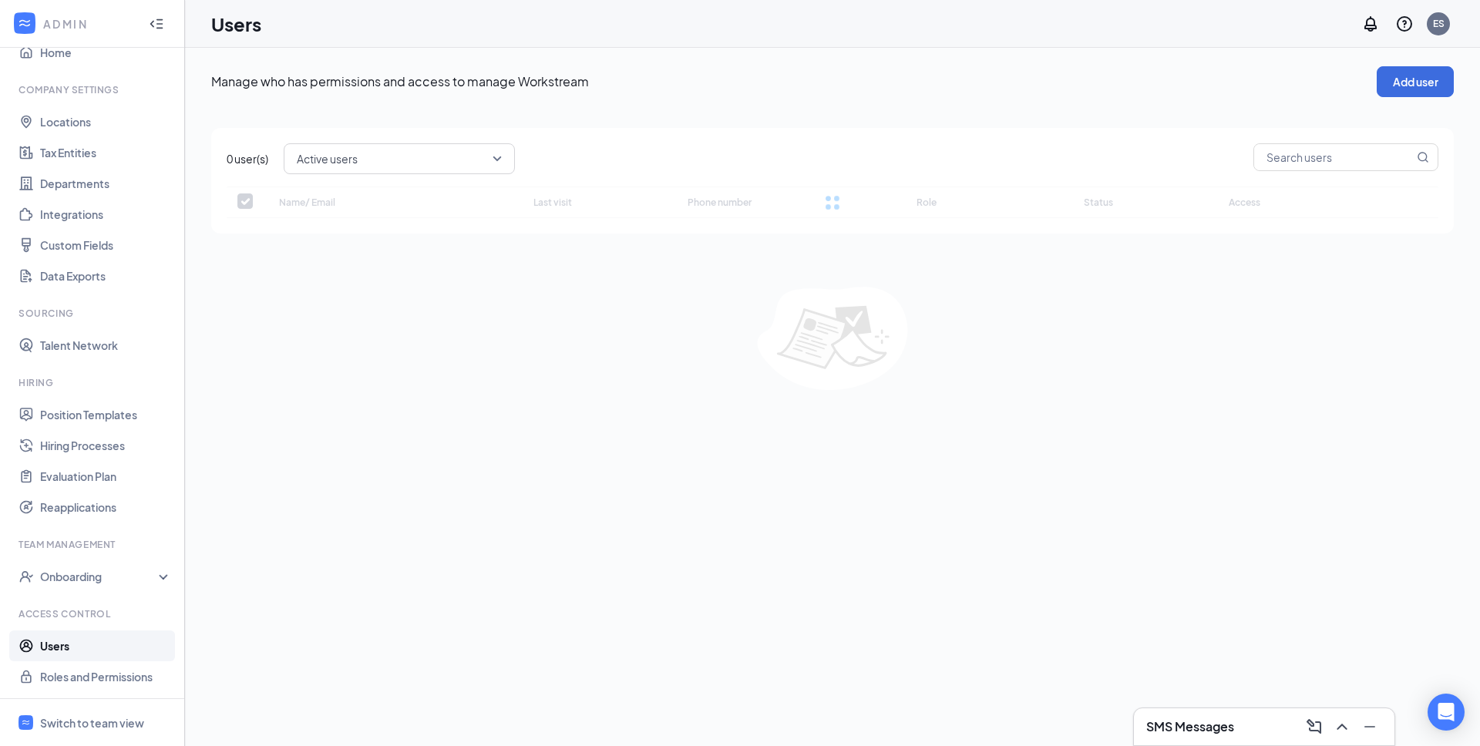
checkbox input "false"
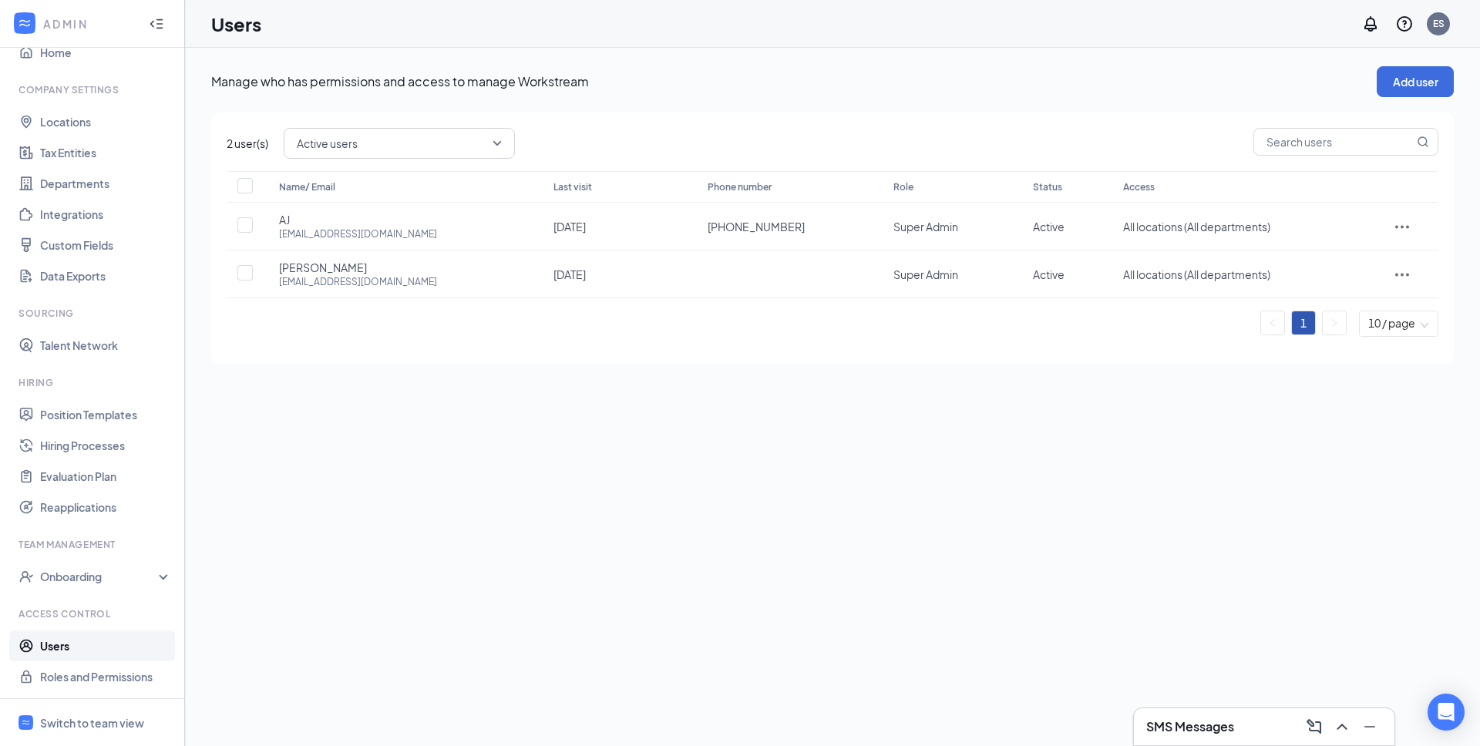
click at [375, 588] on div "Manage who has permissions and access to manage Workstream Add user 2 user(s) A…" at bounding box center [832, 397] width 1295 height 699
drag, startPoint x: 379, startPoint y: 235, endPoint x: 280, endPoint y: 237, distance: 99.5
click at [280, 237] on div "AJ [EMAIL_ADDRESS][DOMAIN_NAME]" at bounding box center [401, 226] width 244 height 29
copy div "[EMAIL_ADDRESS][DOMAIN_NAME]"
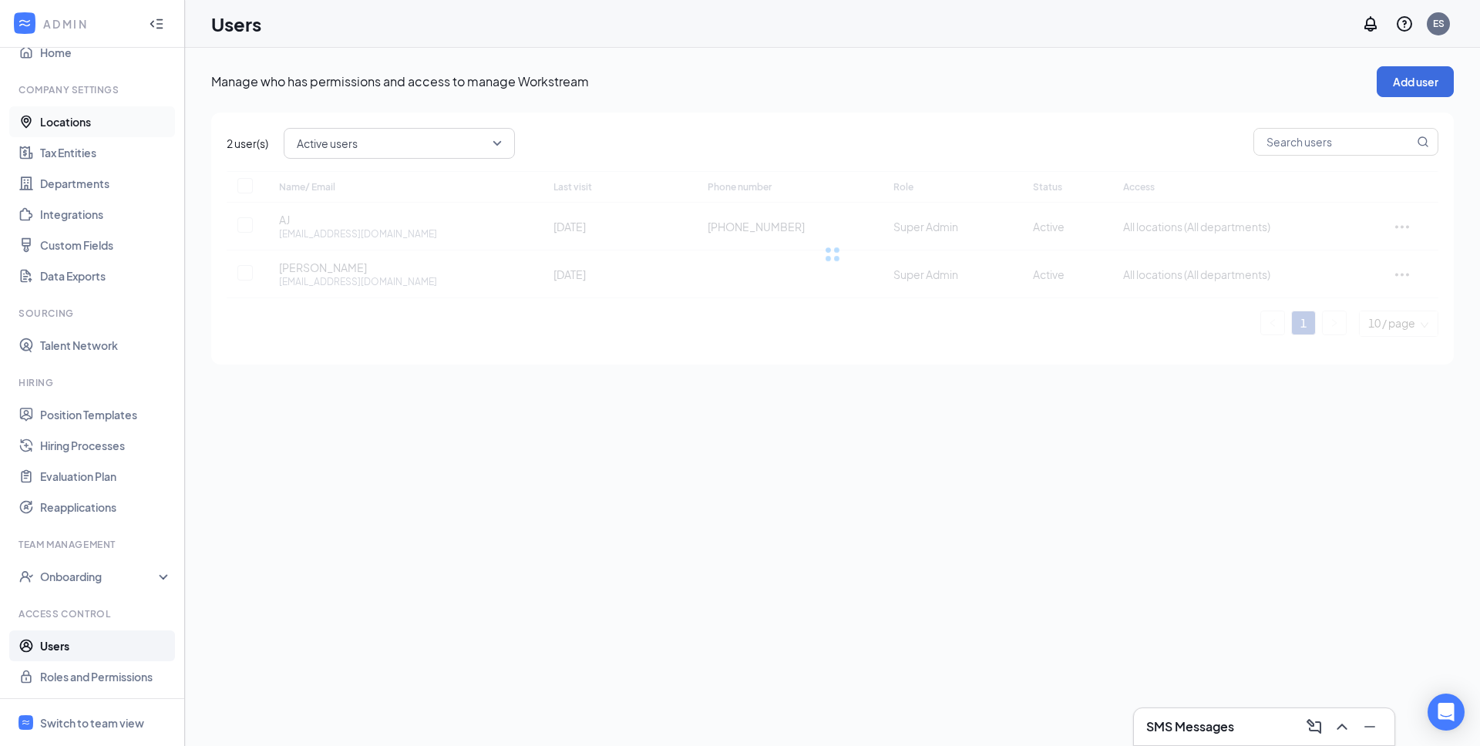
click at [77, 123] on link "Locations" at bounding box center [106, 121] width 132 height 31
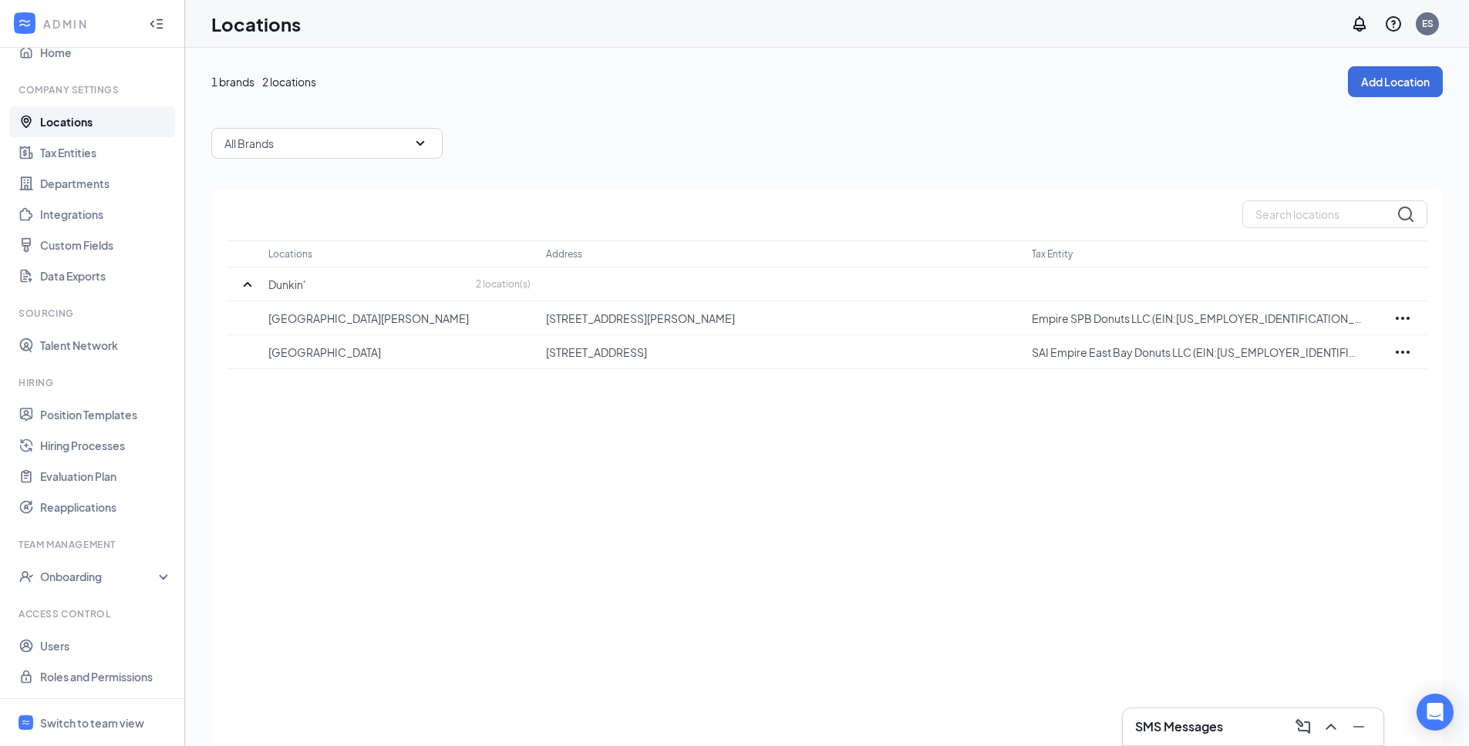
click at [493, 449] on div "Locations Address Tax Entity Dunkin' 2 location(s) [GEOGRAPHIC_DATA][PERSON_NAM…" at bounding box center [826, 490] width 1231 height 600
